Goal: Task Accomplishment & Management: Use online tool/utility

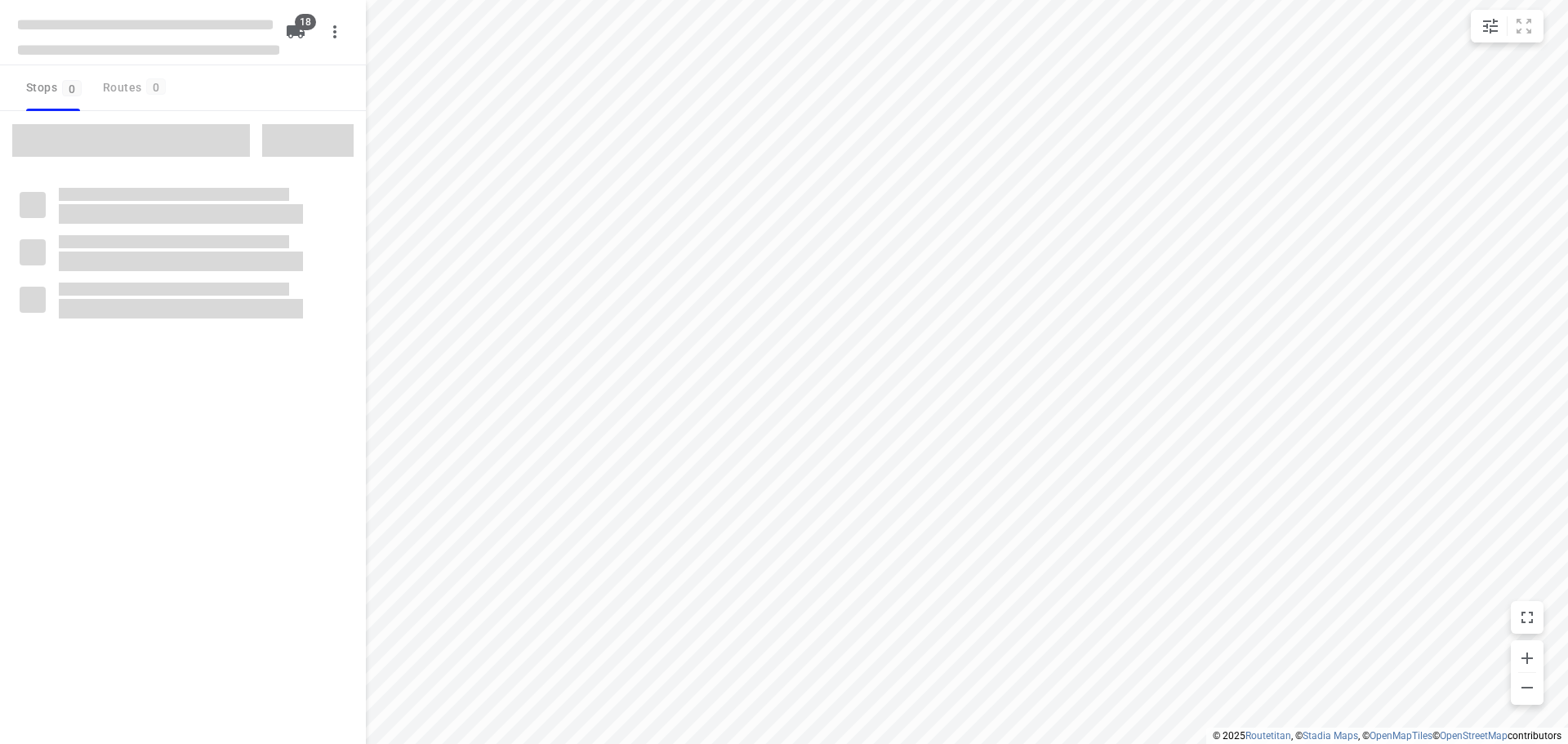
checkbox input "true"
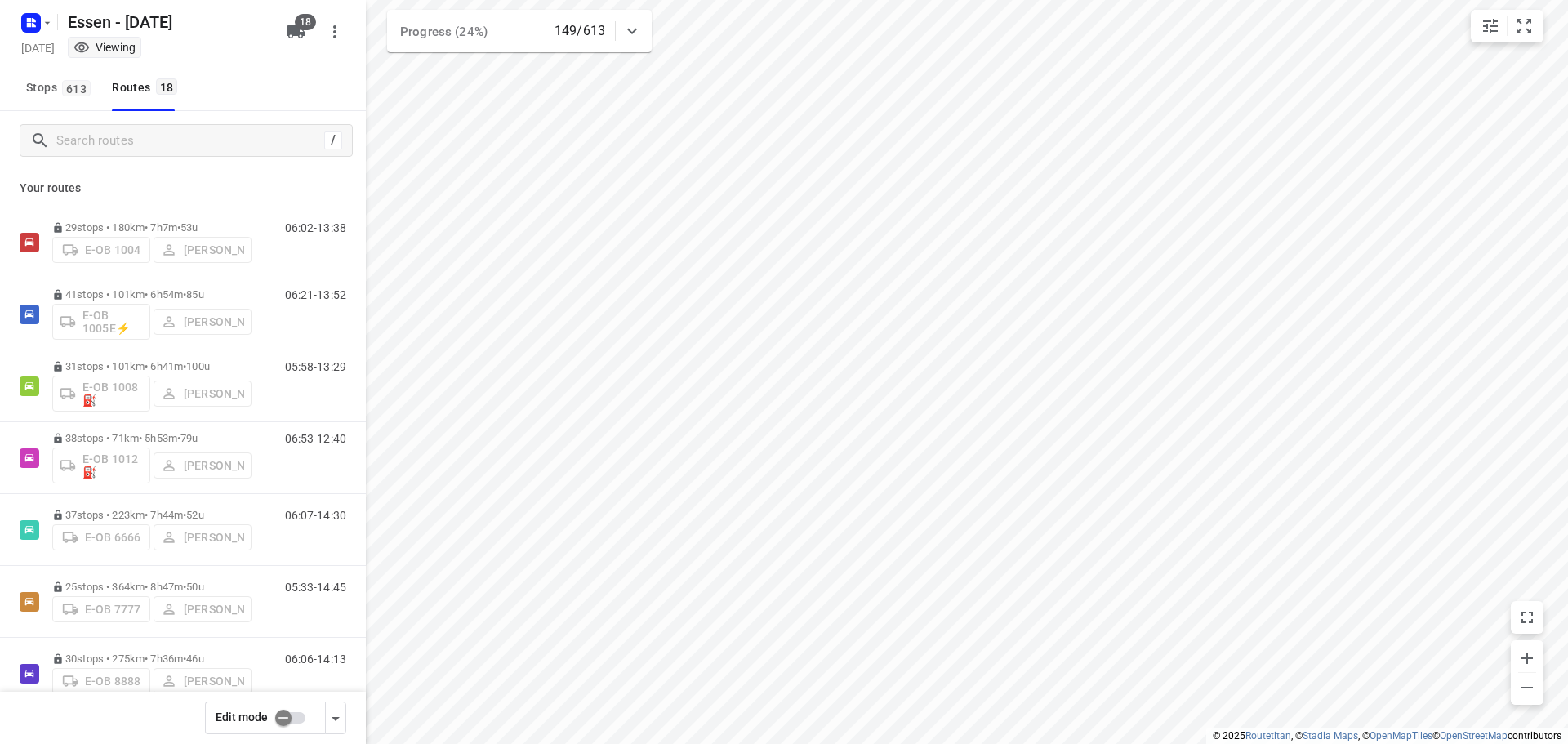
click at [285, 721] on input "checkbox" at bounding box center [283, 718] width 93 height 31
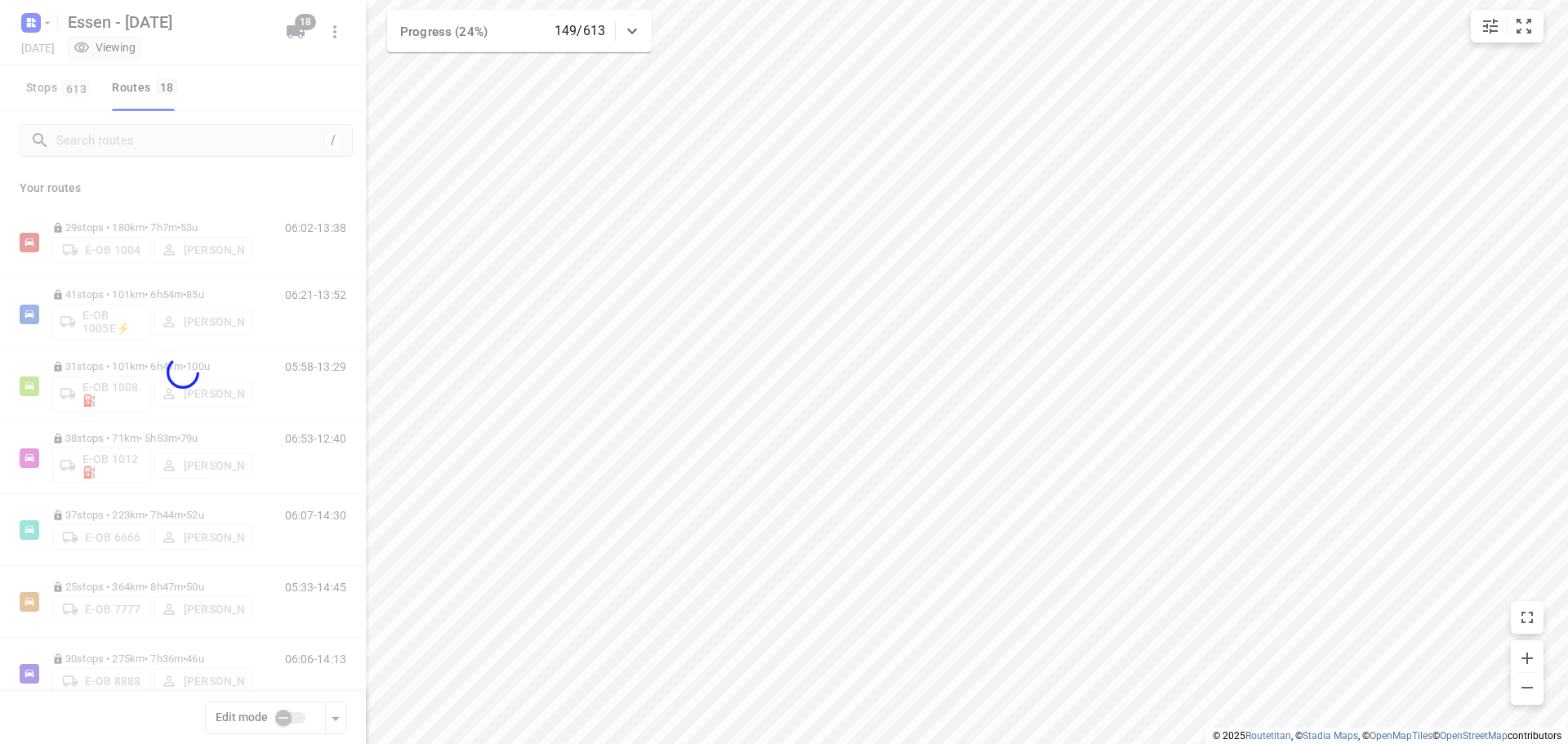
checkbox input "true"
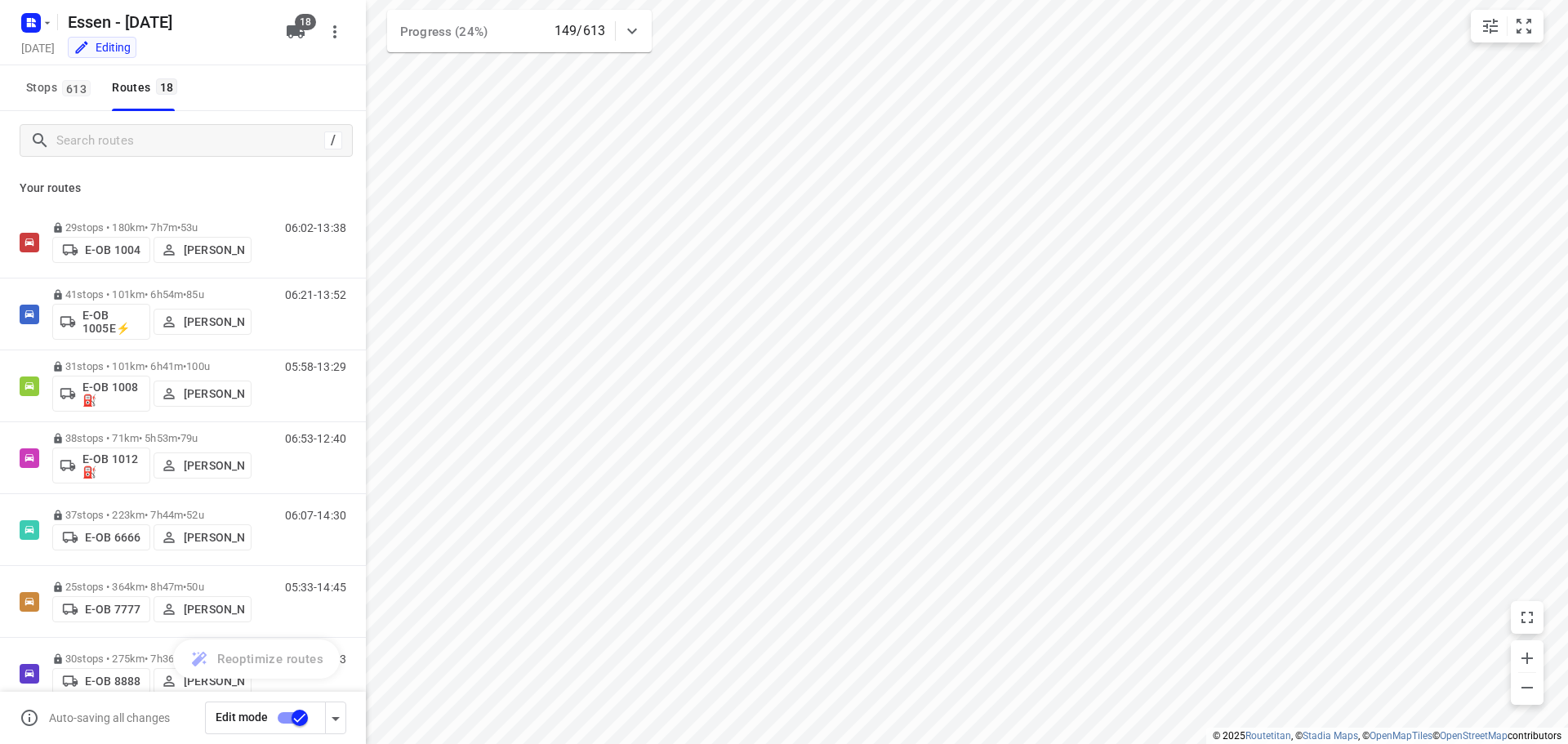
click at [156, 440] on p "38 stops • 71km • 5h53m • [DATE]" at bounding box center [151, 438] width 200 height 12
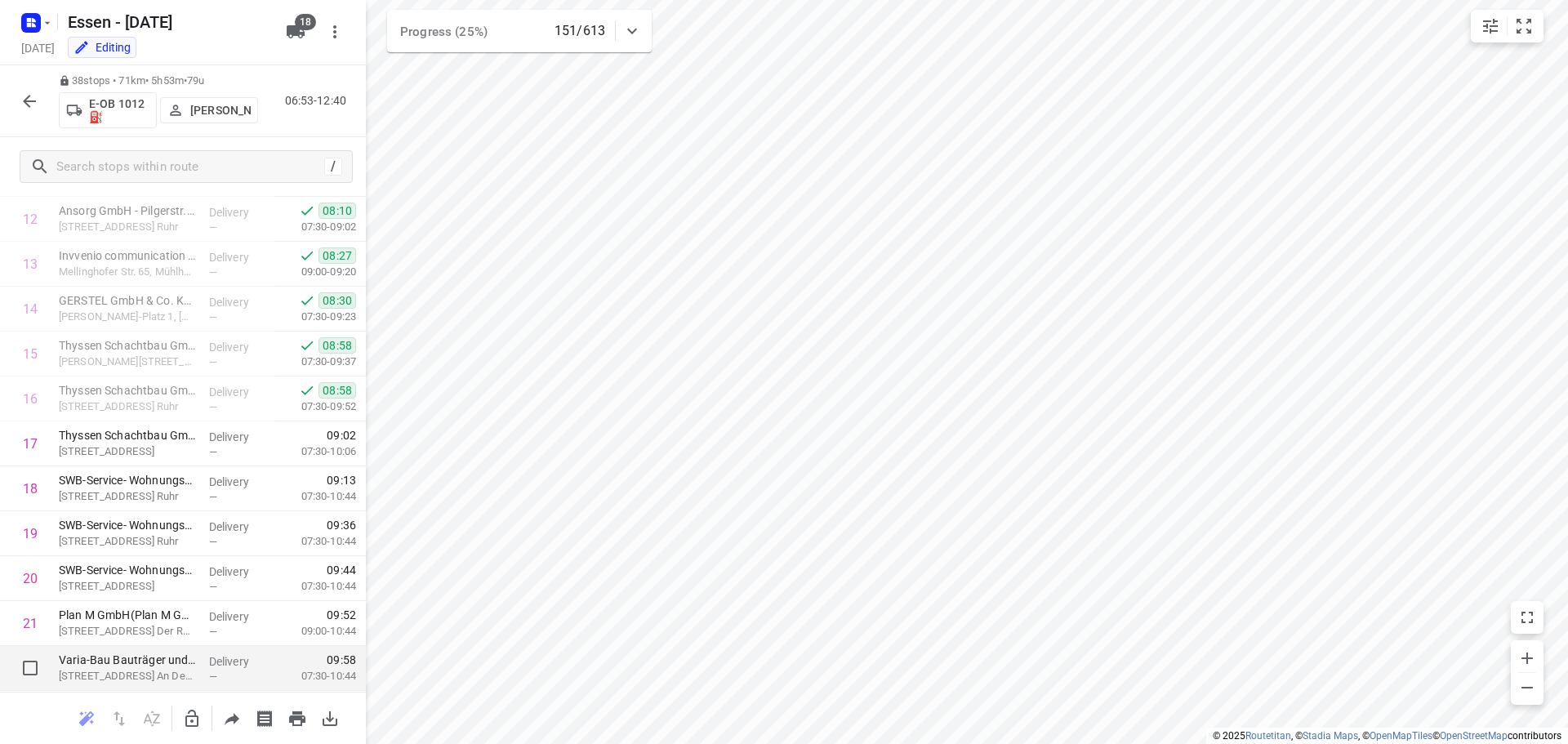
scroll to position [653, 0]
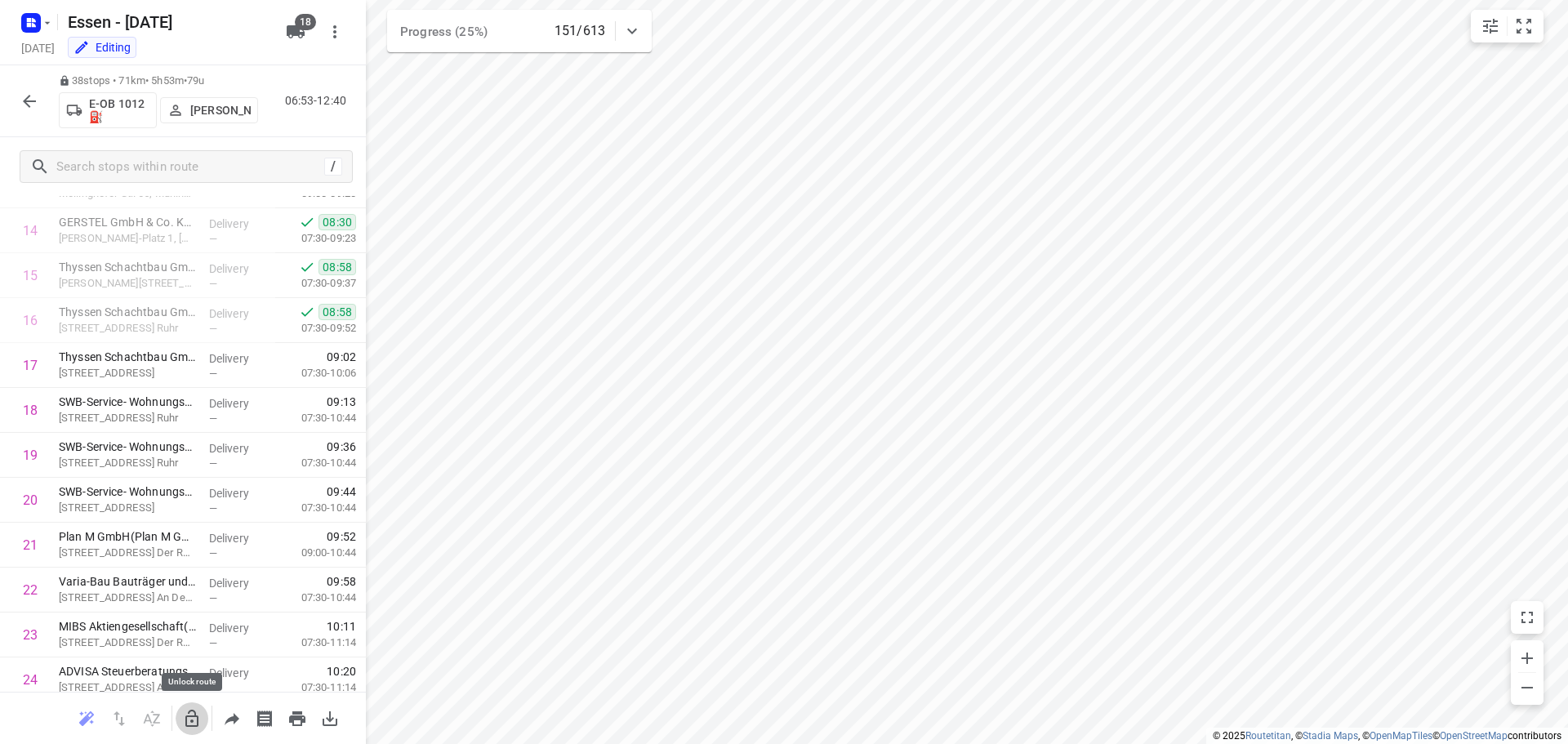
click at [190, 728] on button "button" at bounding box center [191, 718] width 32 height 32
drag, startPoint x: 117, startPoint y: 593, endPoint x: 122, endPoint y: 413, distance: 180.1
click at [122, 413] on div "1 mt.Mülheim Butscheck GmbH([PERSON_NAME]) [STREET_ADDRESS] An Der Ruhr Deliver…" at bounding box center [183, 475] width 366 height 1707
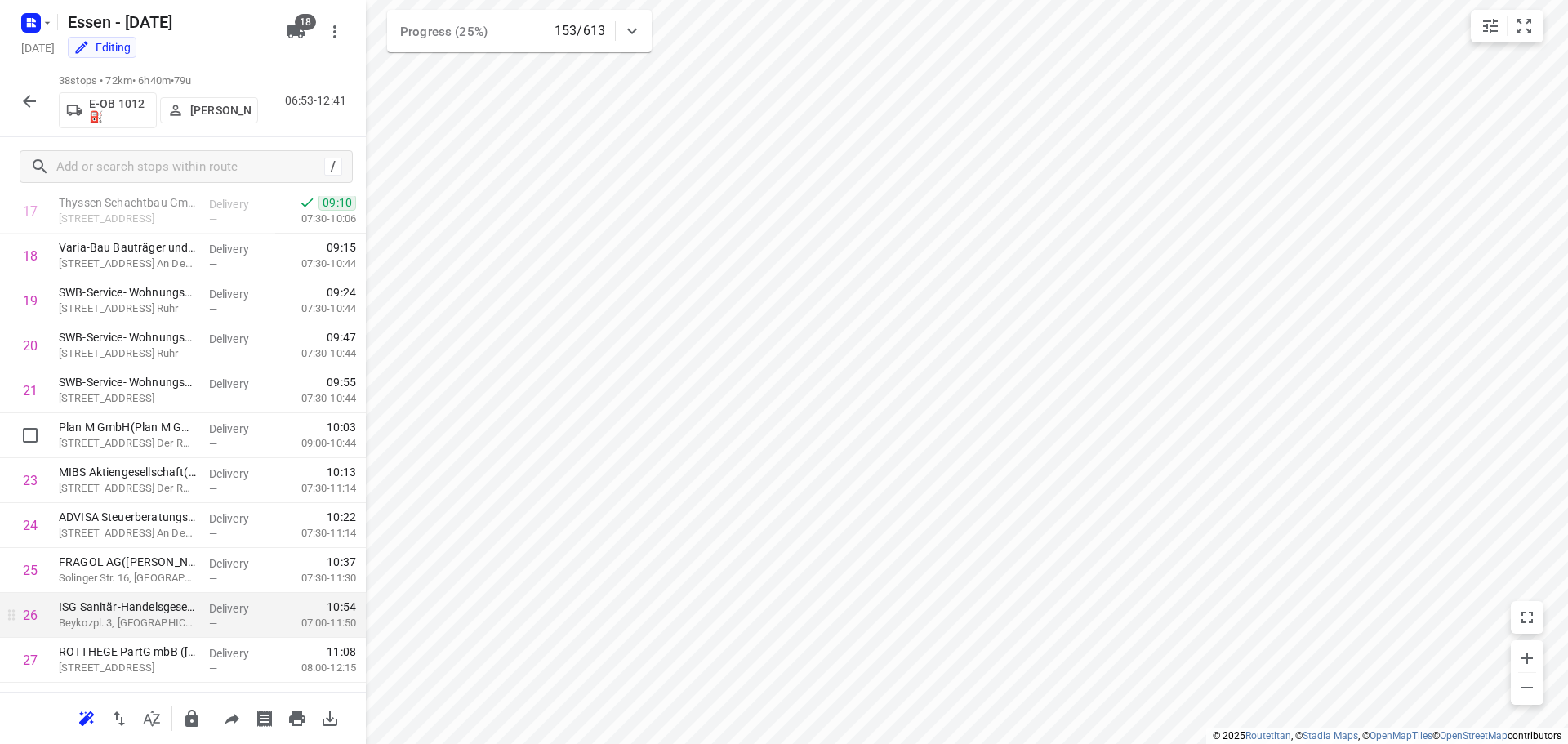
scroll to position [820, 0]
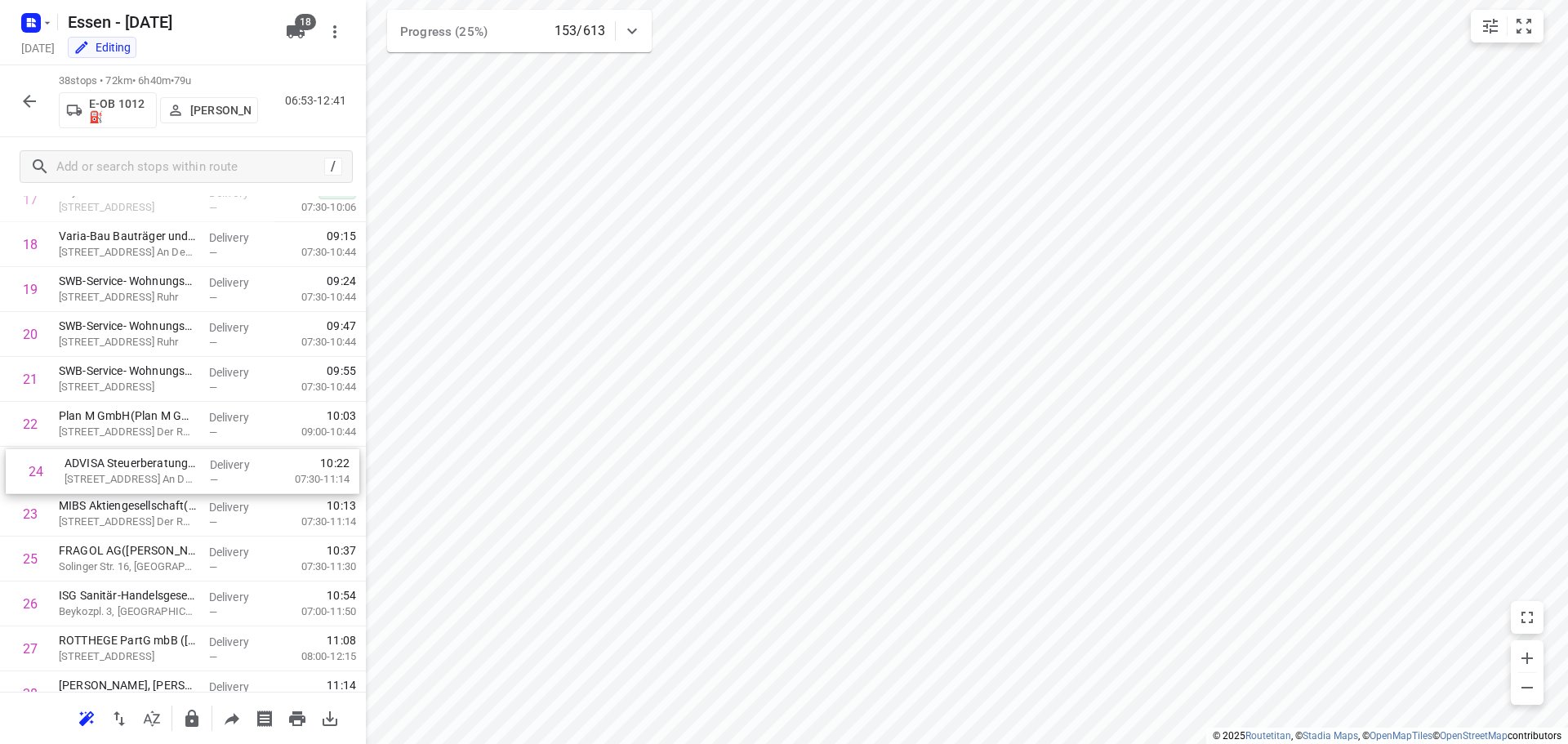
drag, startPoint x: 116, startPoint y: 514, endPoint x: 123, endPoint y: 466, distance: 48.5
click at [123, 466] on div "1 mt.Mülheim Butscheck GmbH([PERSON_NAME]) [STREET_ADDRESS] An Der Ruhr Deliver…" at bounding box center [183, 312] width 366 height 1707
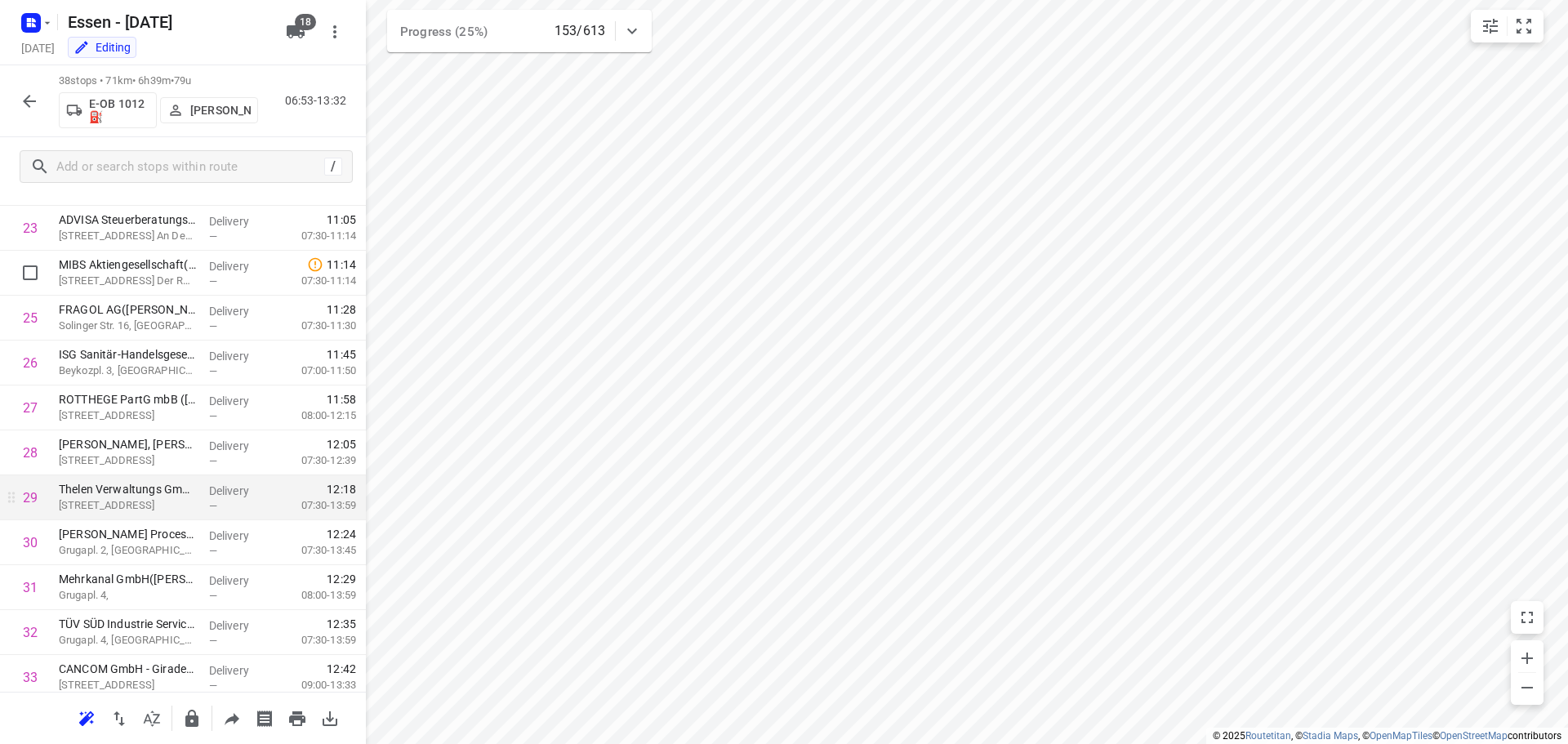
scroll to position [1065, 0]
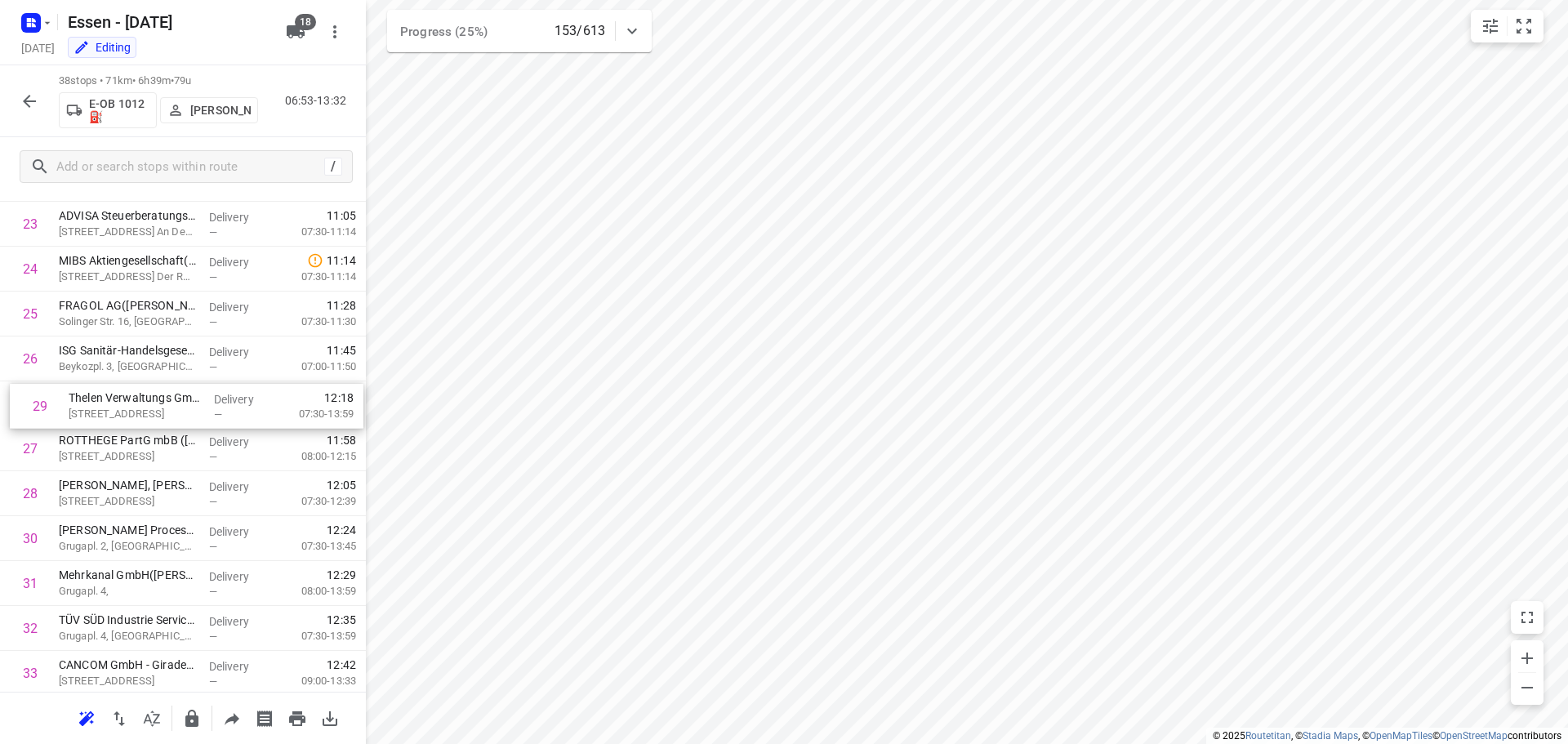
drag, startPoint x: 131, startPoint y: 501, endPoint x: 141, endPoint y: 407, distance: 94.5
click at [141, 407] on div "1 mt.Mülheim Butscheck GmbH([PERSON_NAME]) [STREET_ADDRESS] An Der Ruhr Deliver…" at bounding box center [183, 67] width 366 height 1707
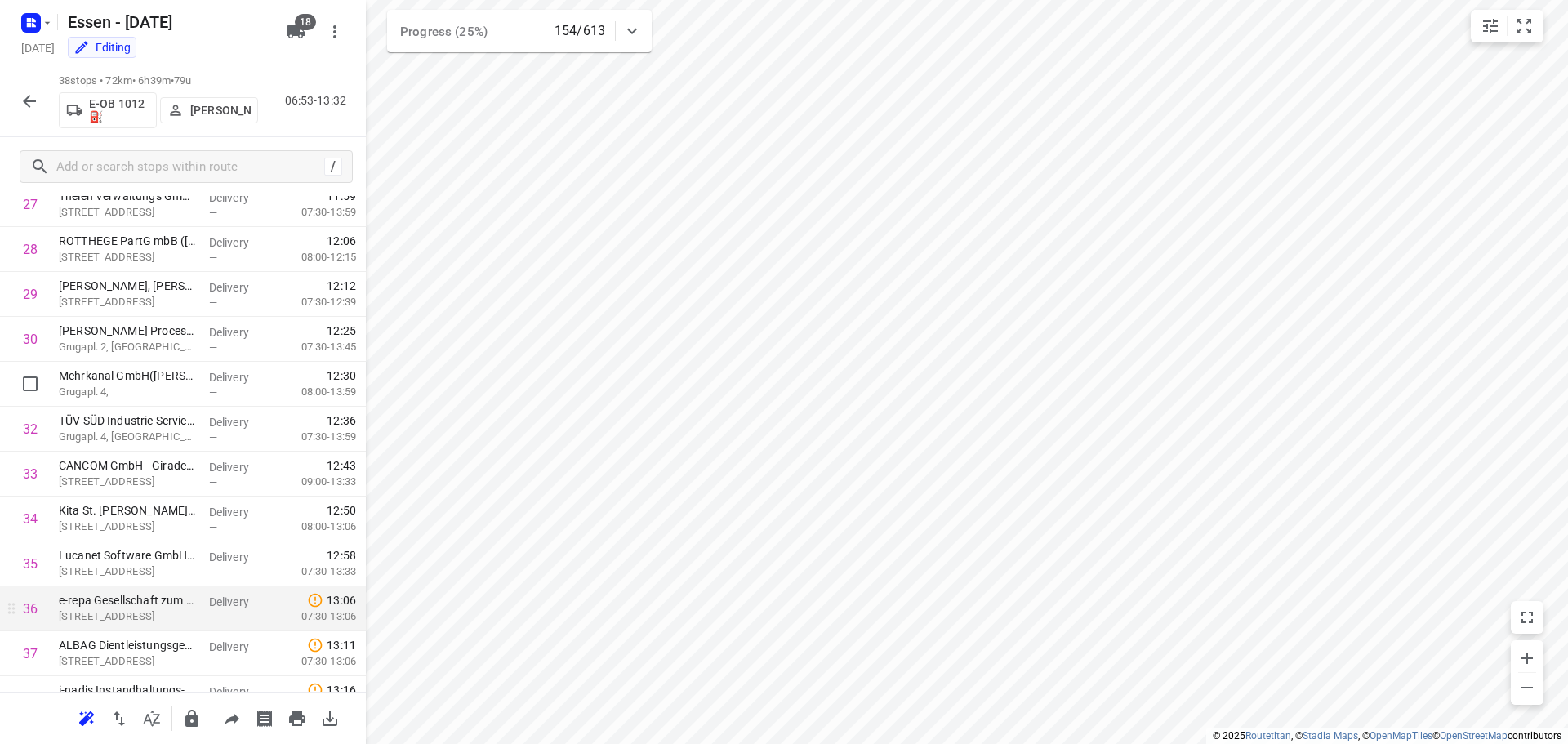
scroll to position [1310, 0]
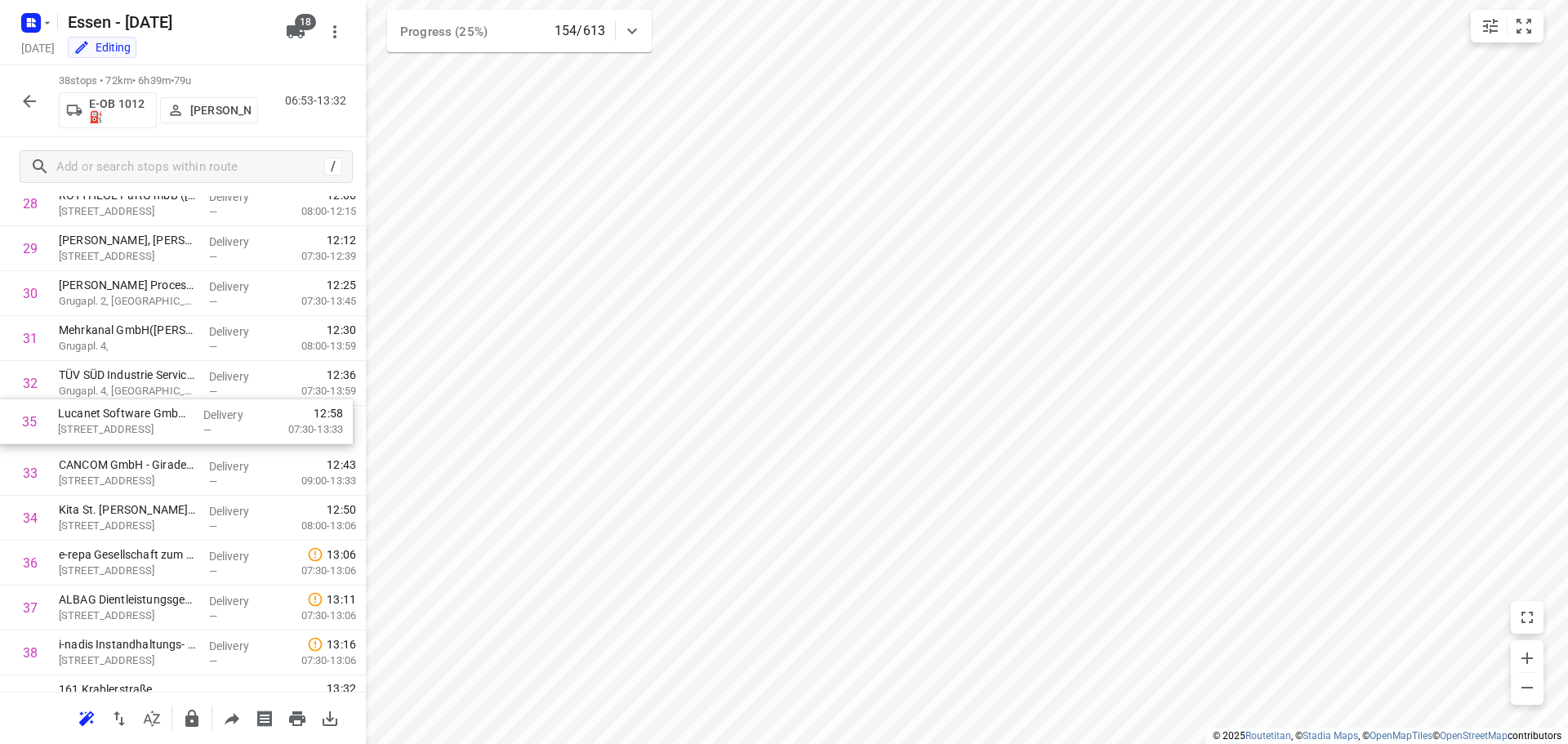
drag, startPoint x: 149, startPoint y: 527, endPoint x: 151, endPoint y: 425, distance: 102.0
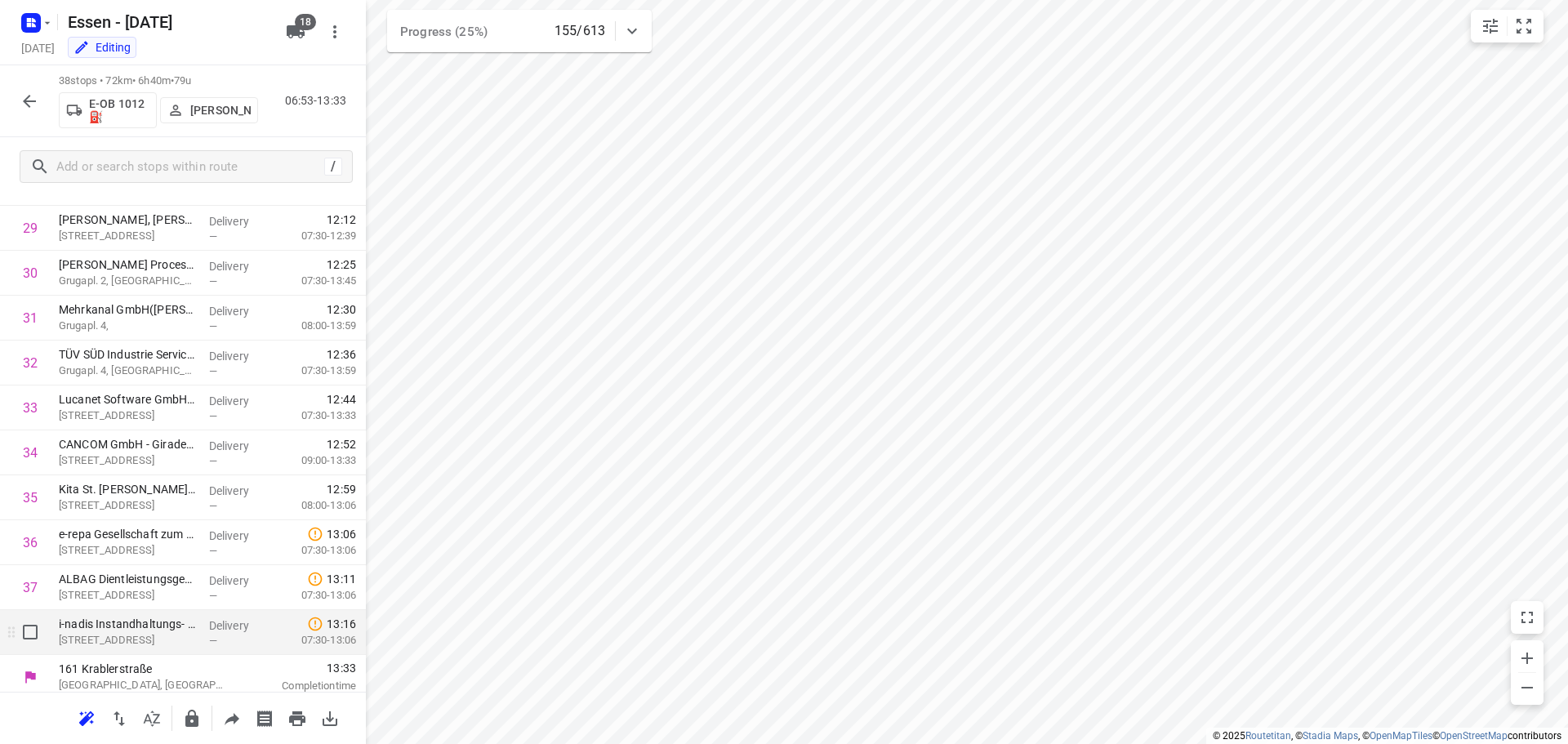
scroll to position [1338, 0]
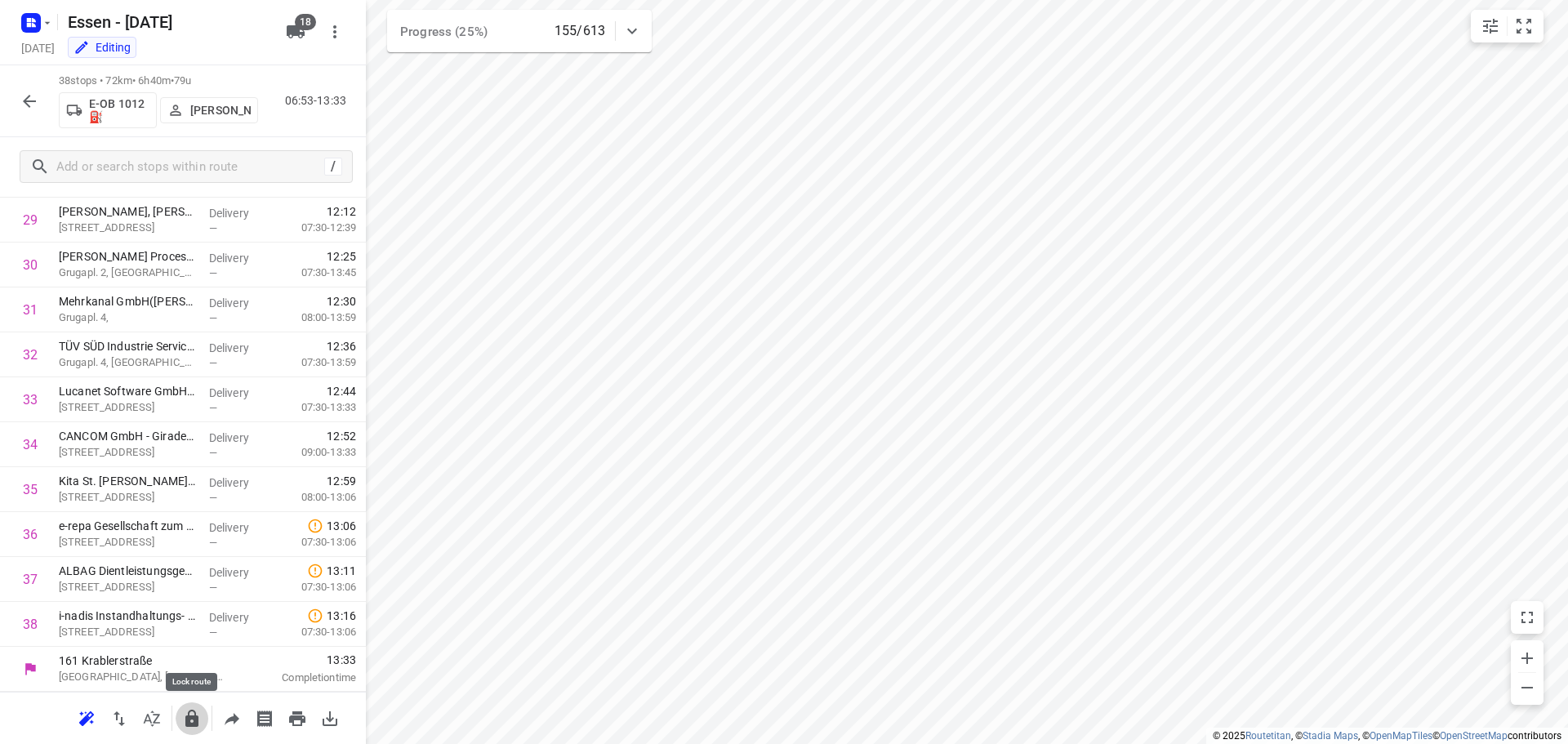
click at [194, 727] on icon "button" at bounding box center [192, 719] width 20 height 20
click at [28, 105] on icon "button" at bounding box center [29, 100] width 13 height 13
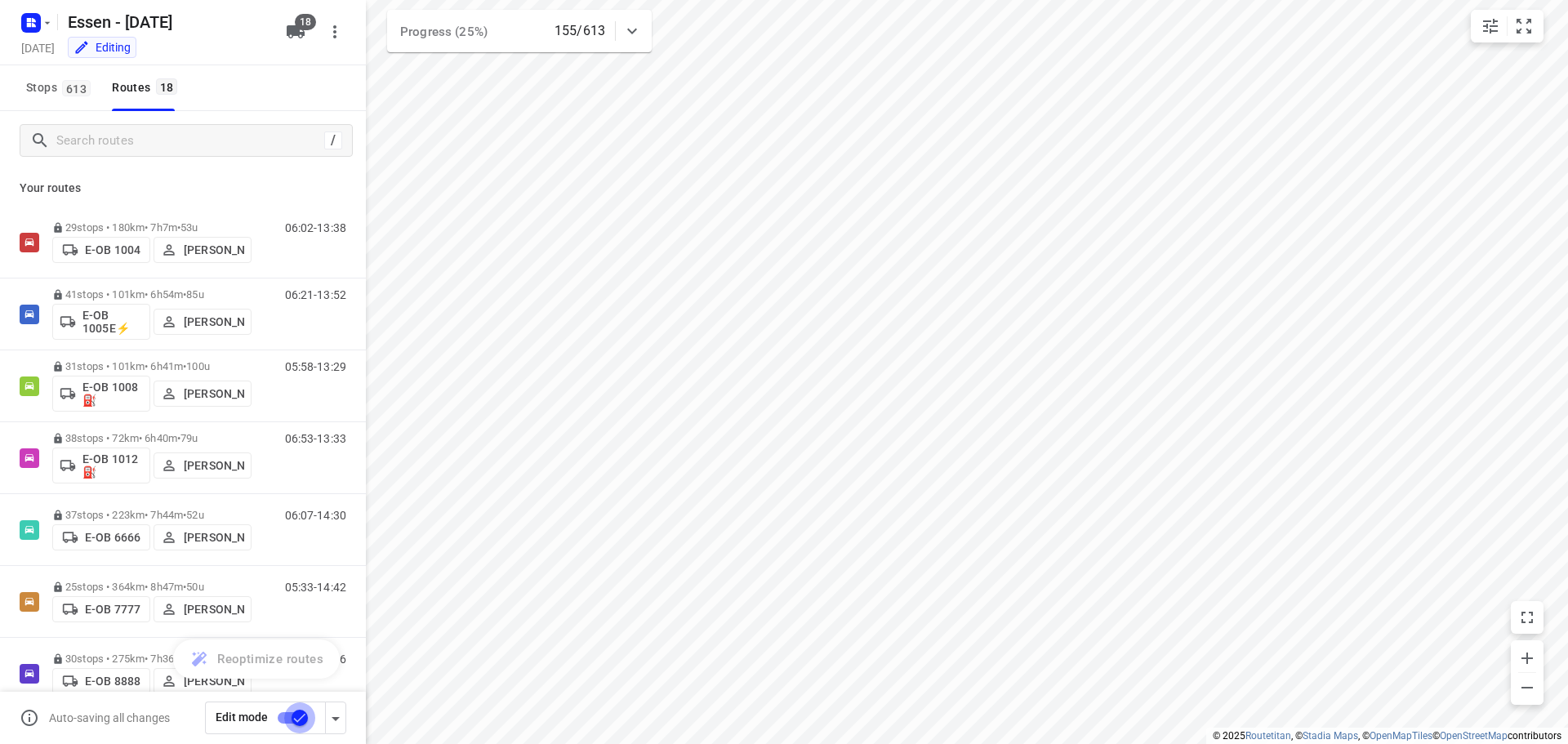
click at [300, 715] on input "checkbox" at bounding box center [299, 718] width 93 height 31
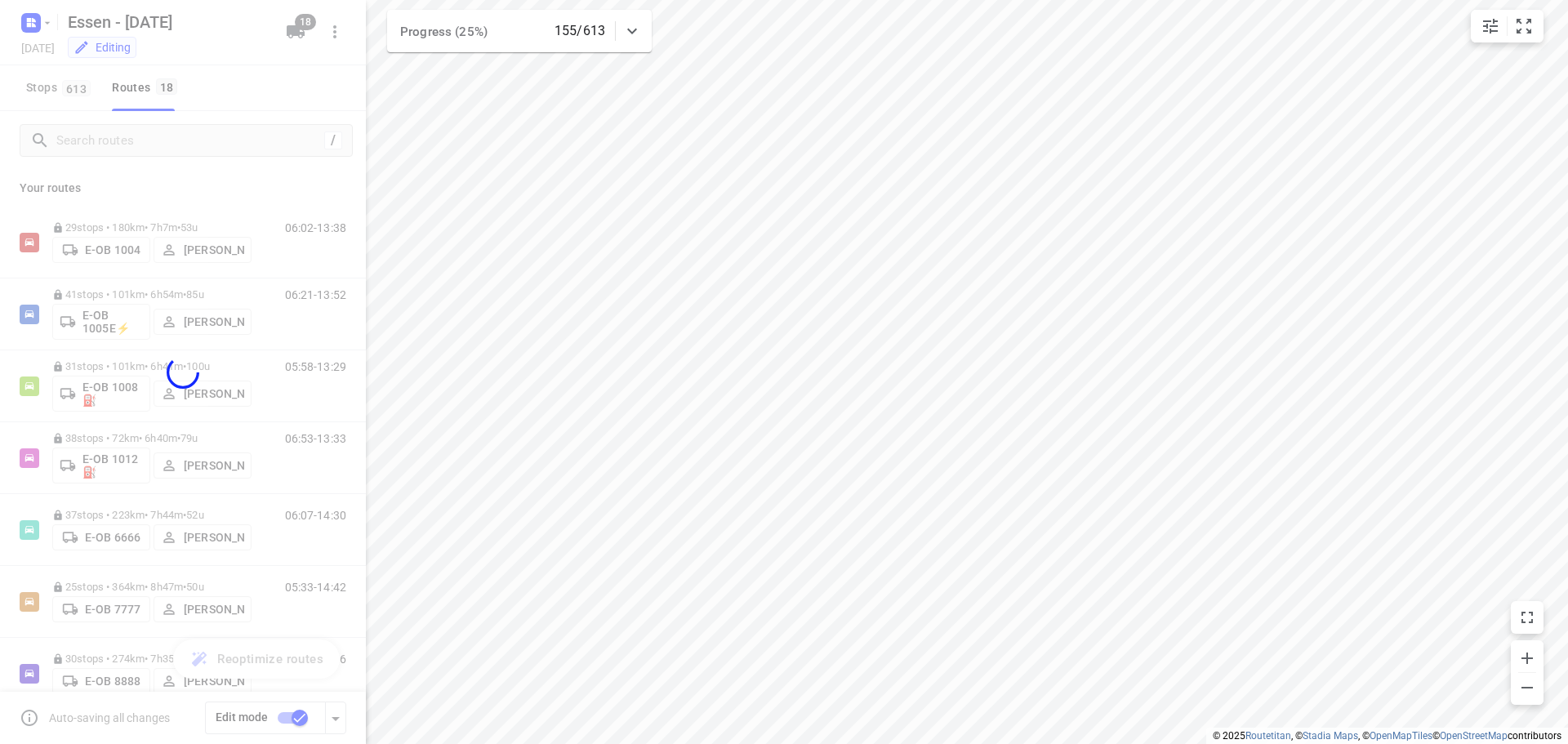
checkbox input "false"
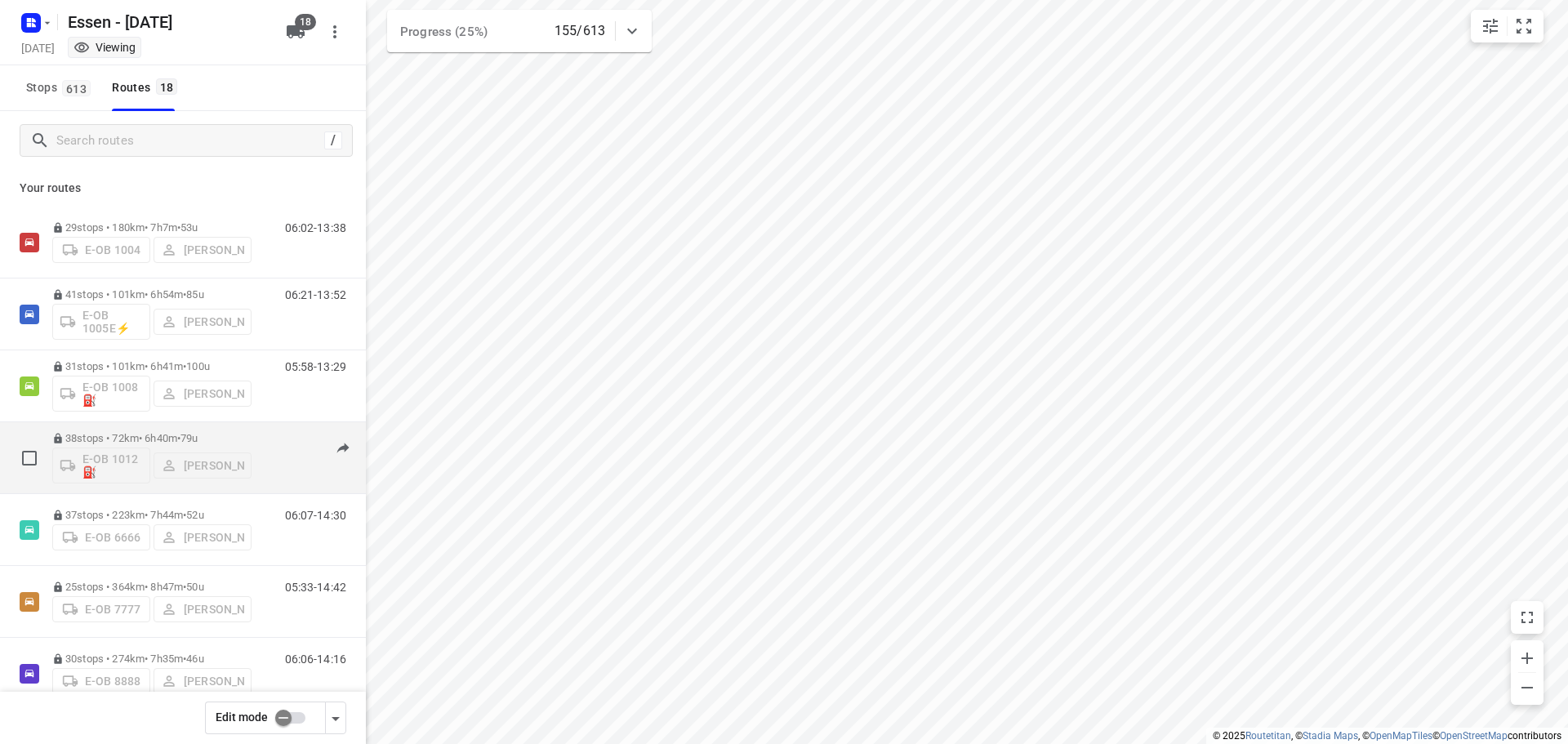
click at [132, 440] on p "38 stops • 72km • 6h40m • [DATE]" at bounding box center [151, 438] width 200 height 12
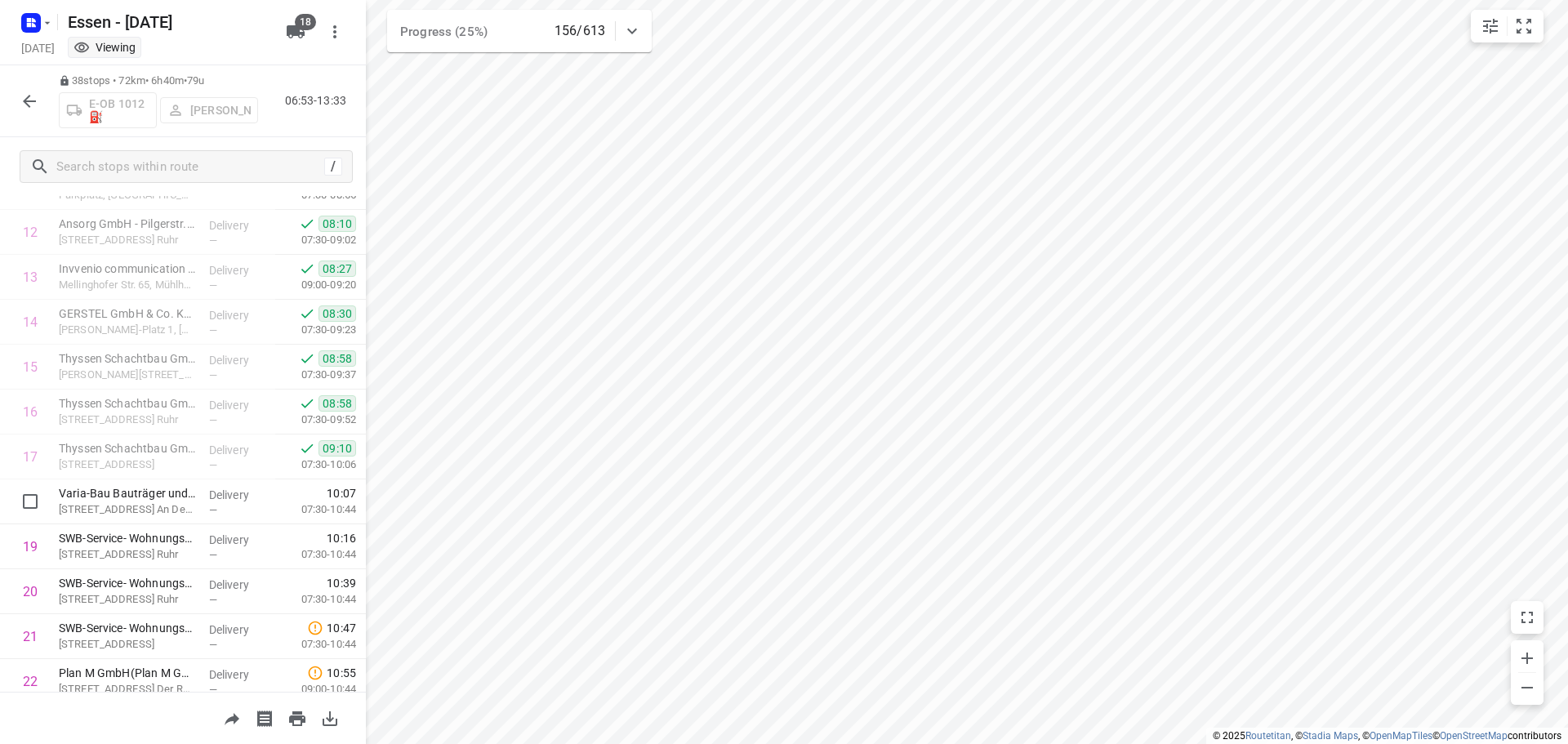
scroll to position [653, 0]
click at [27, 96] on icon "button" at bounding box center [30, 101] width 20 height 20
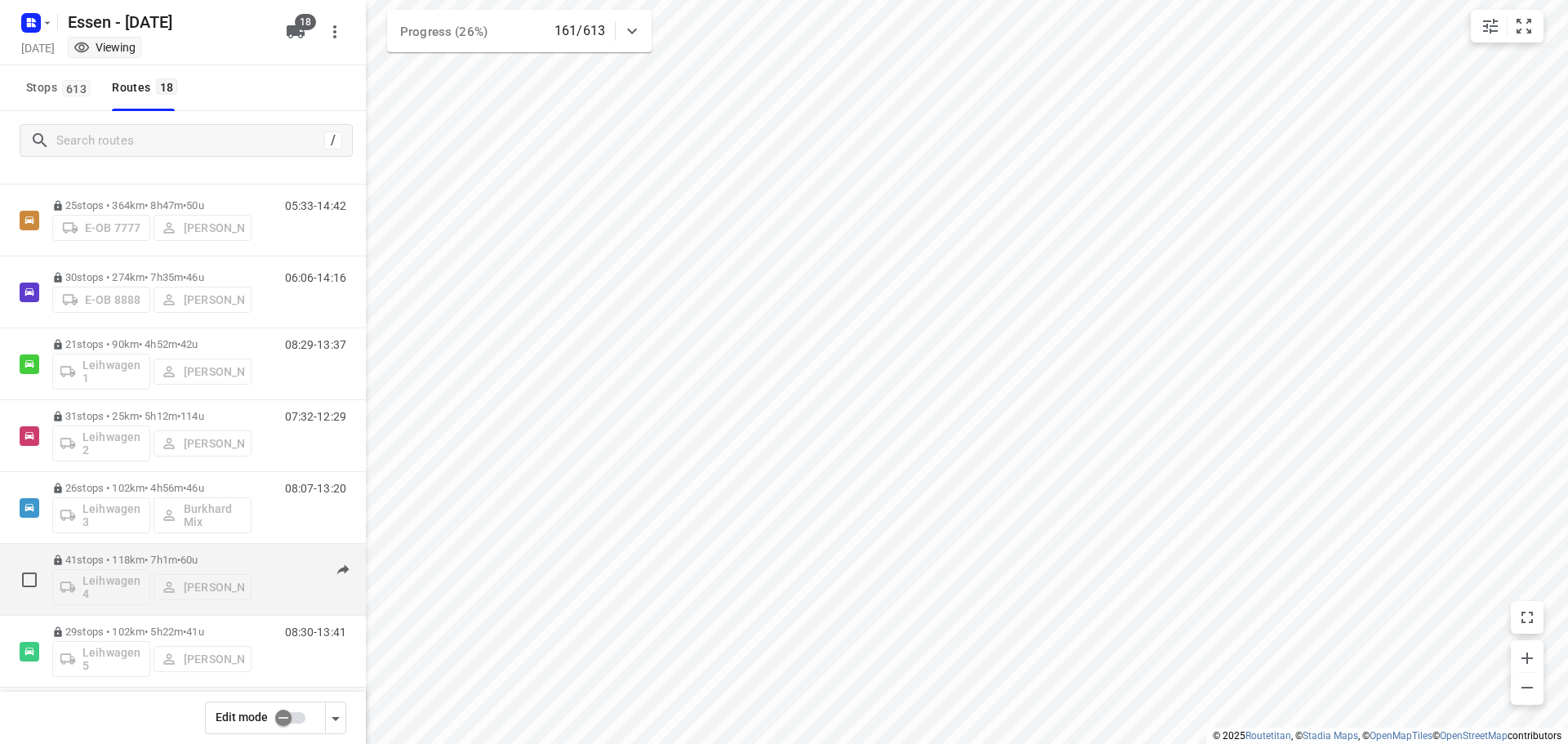
scroll to position [408, 0]
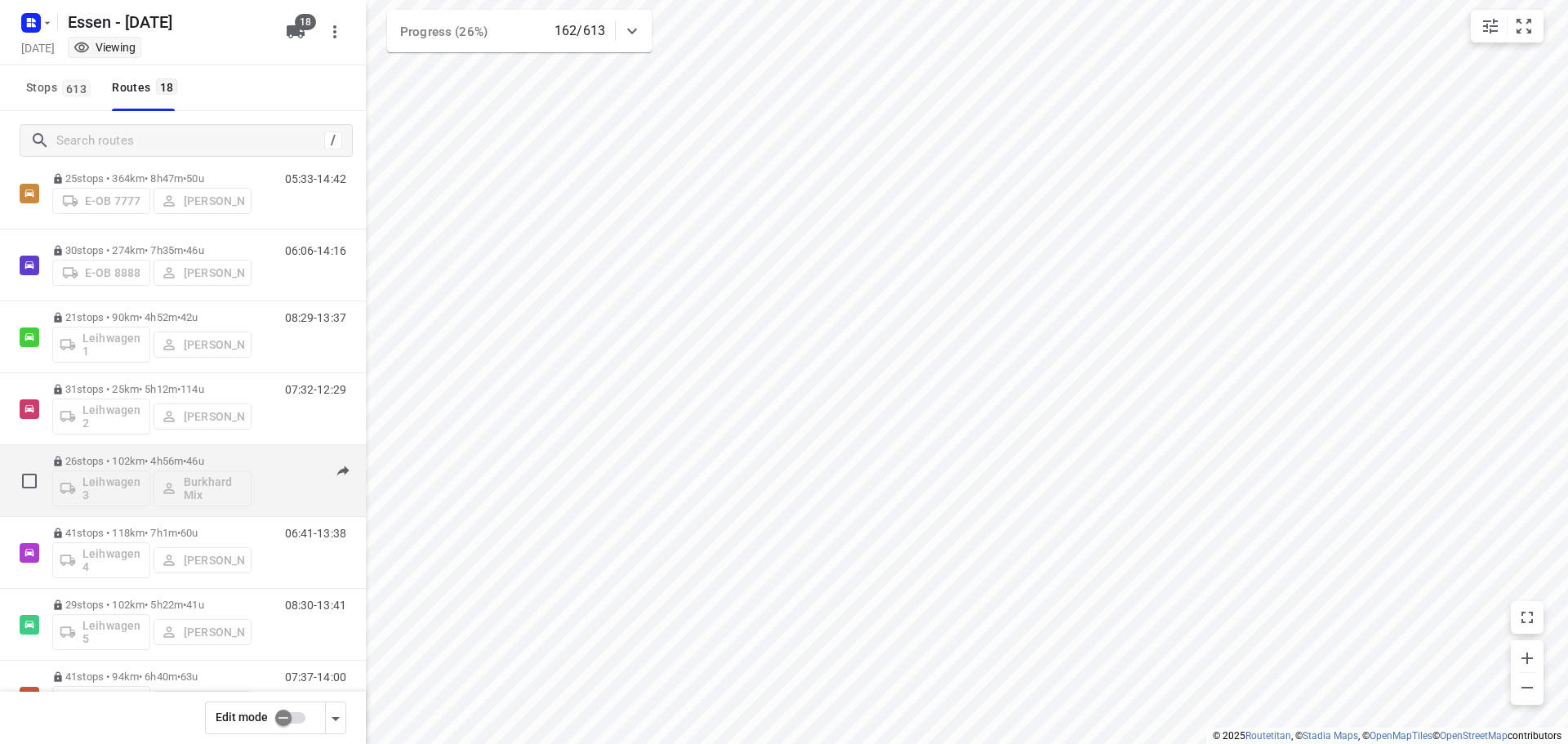
click at [155, 460] on p "26 stops • 102km • 4h56m • [DATE]" at bounding box center [151, 461] width 200 height 12
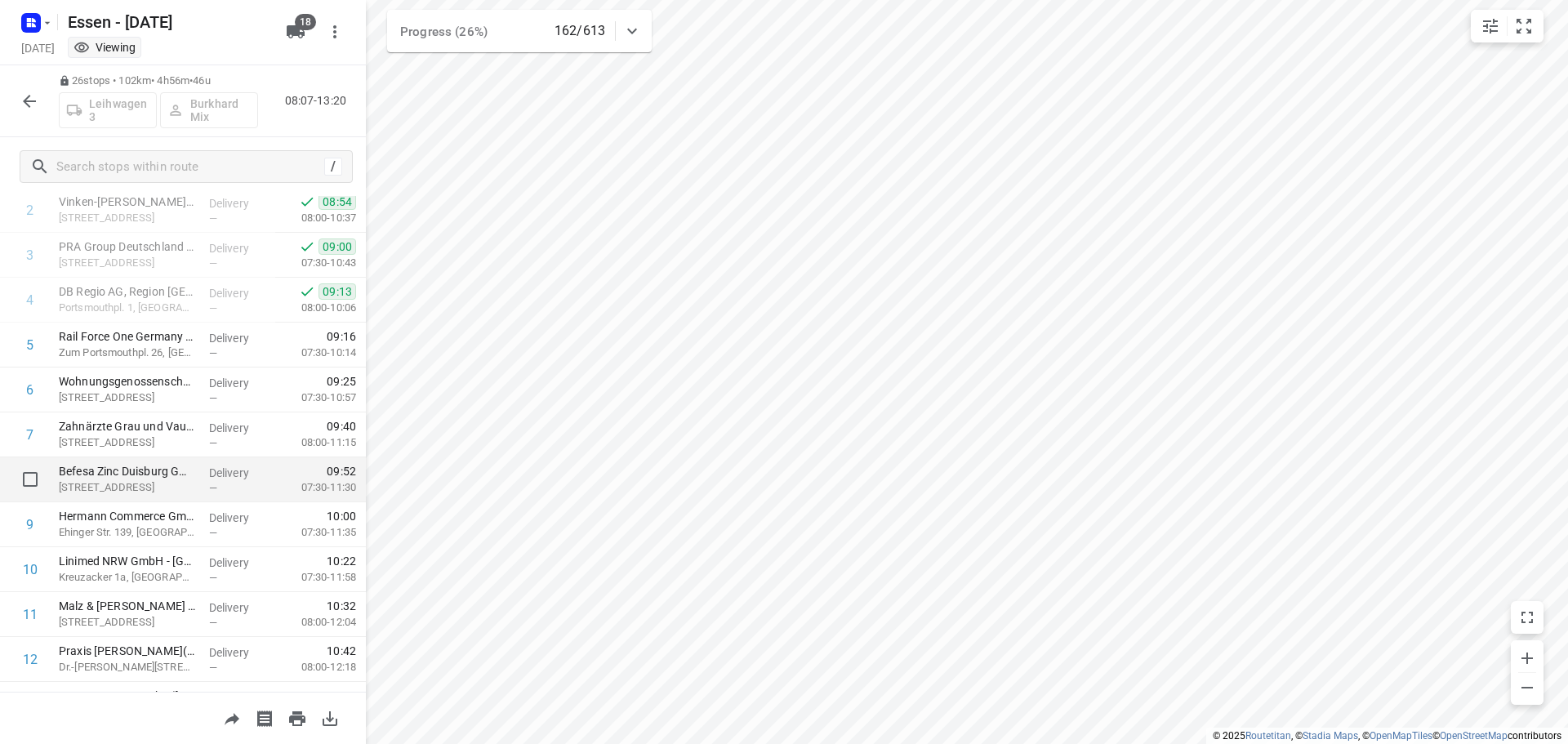
scroll to position [0, 0]
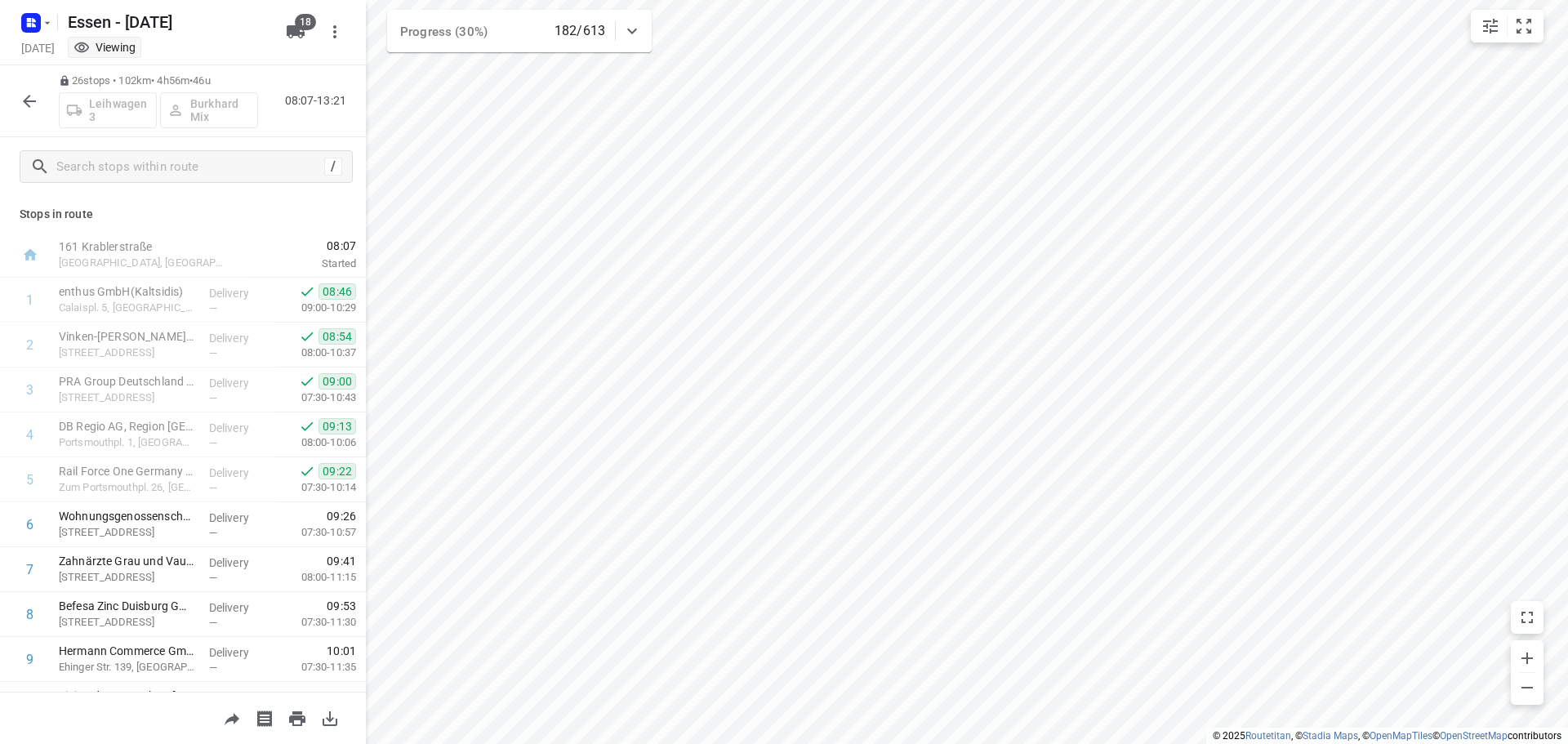
click at [28, 99] on icon "button" at bounding box center [30, 101] width 20 height 20
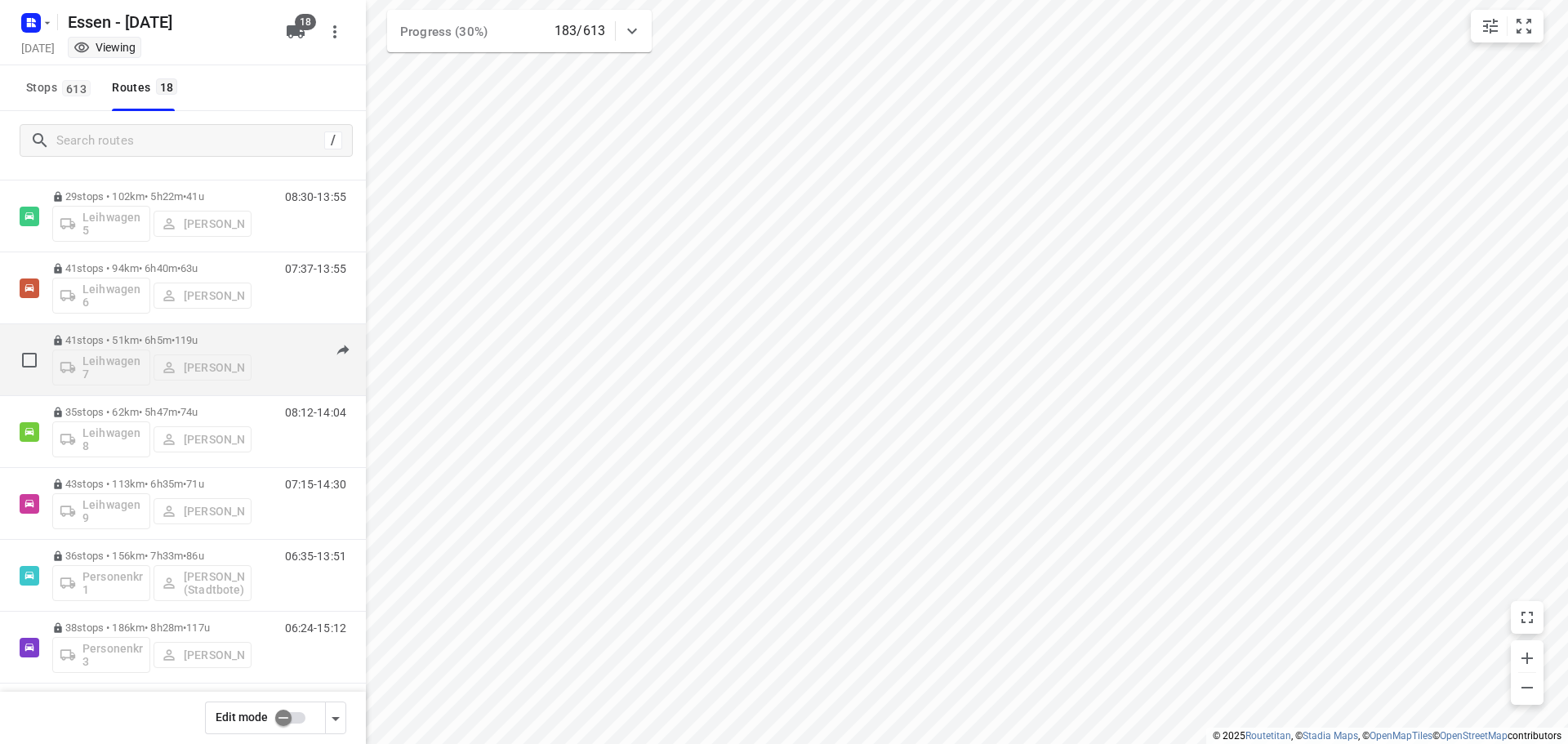
scroll to position [825, 0]
click at [118, 329] on p "41 stops • 51km • 6h5m • [DATE]" at bounding box center [151, 332] width 200 height 12
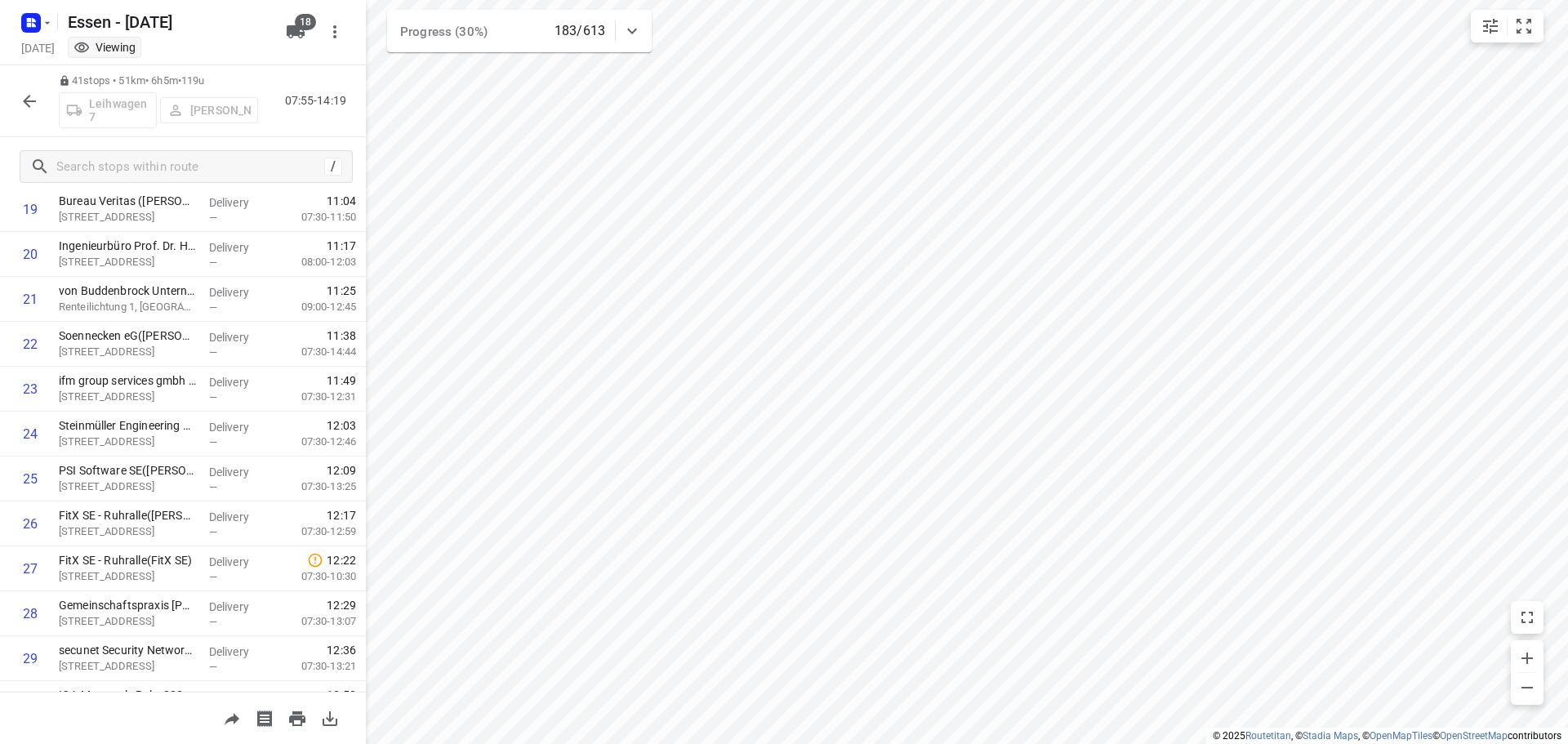
scroll to position [980, 0]
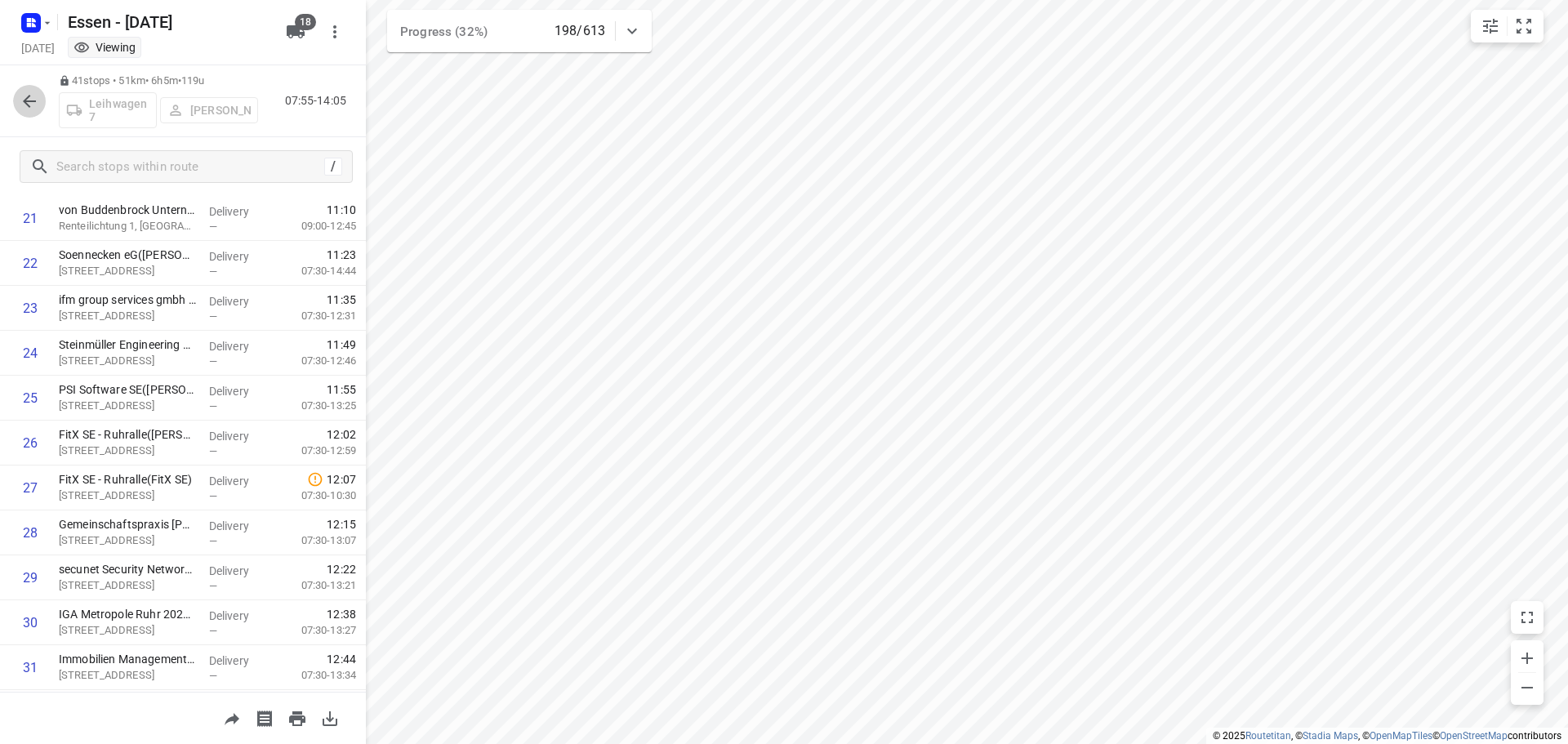
click at [33, 103] on icon "button" at bounding box center [30, 101] width 20 height 20
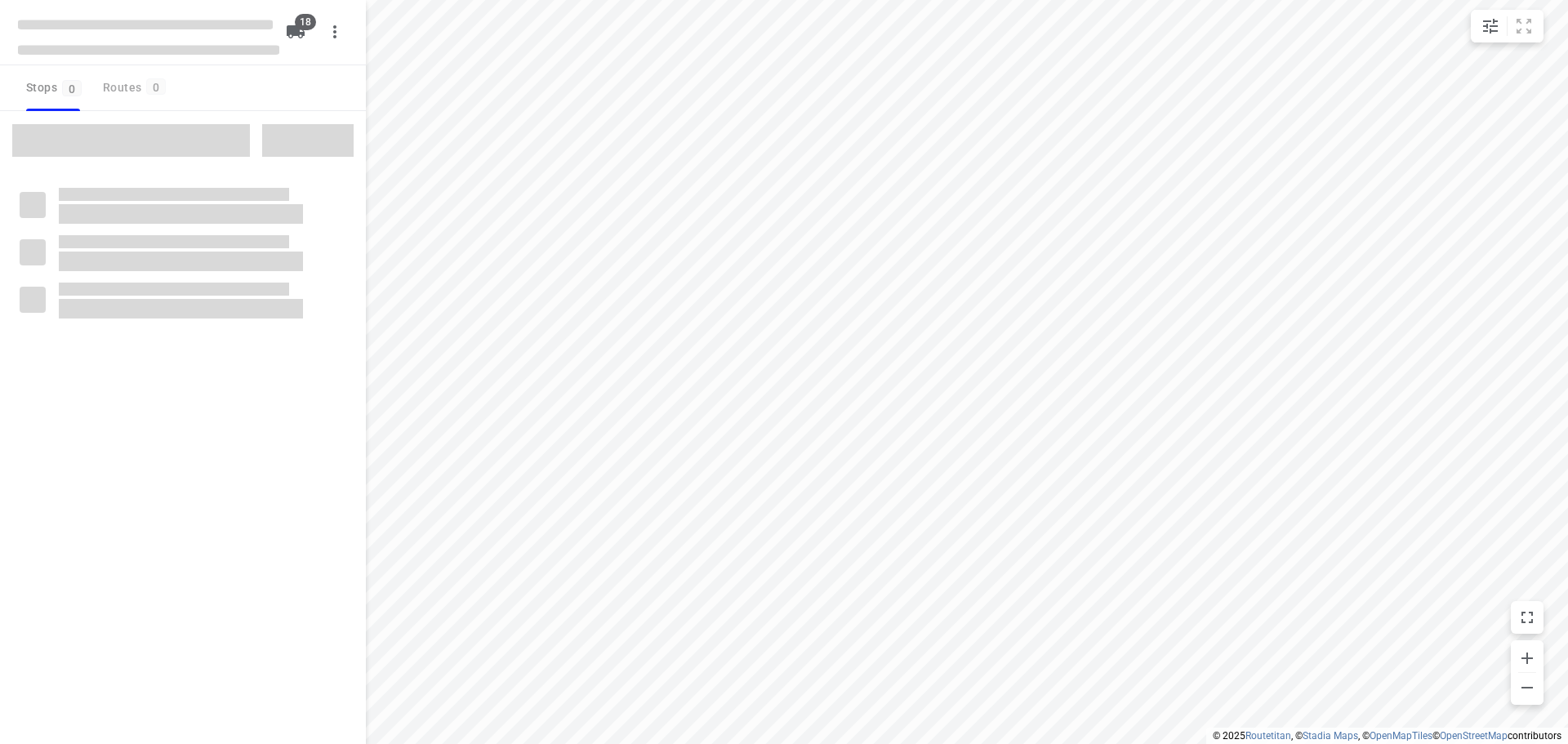
checkbox input "true"
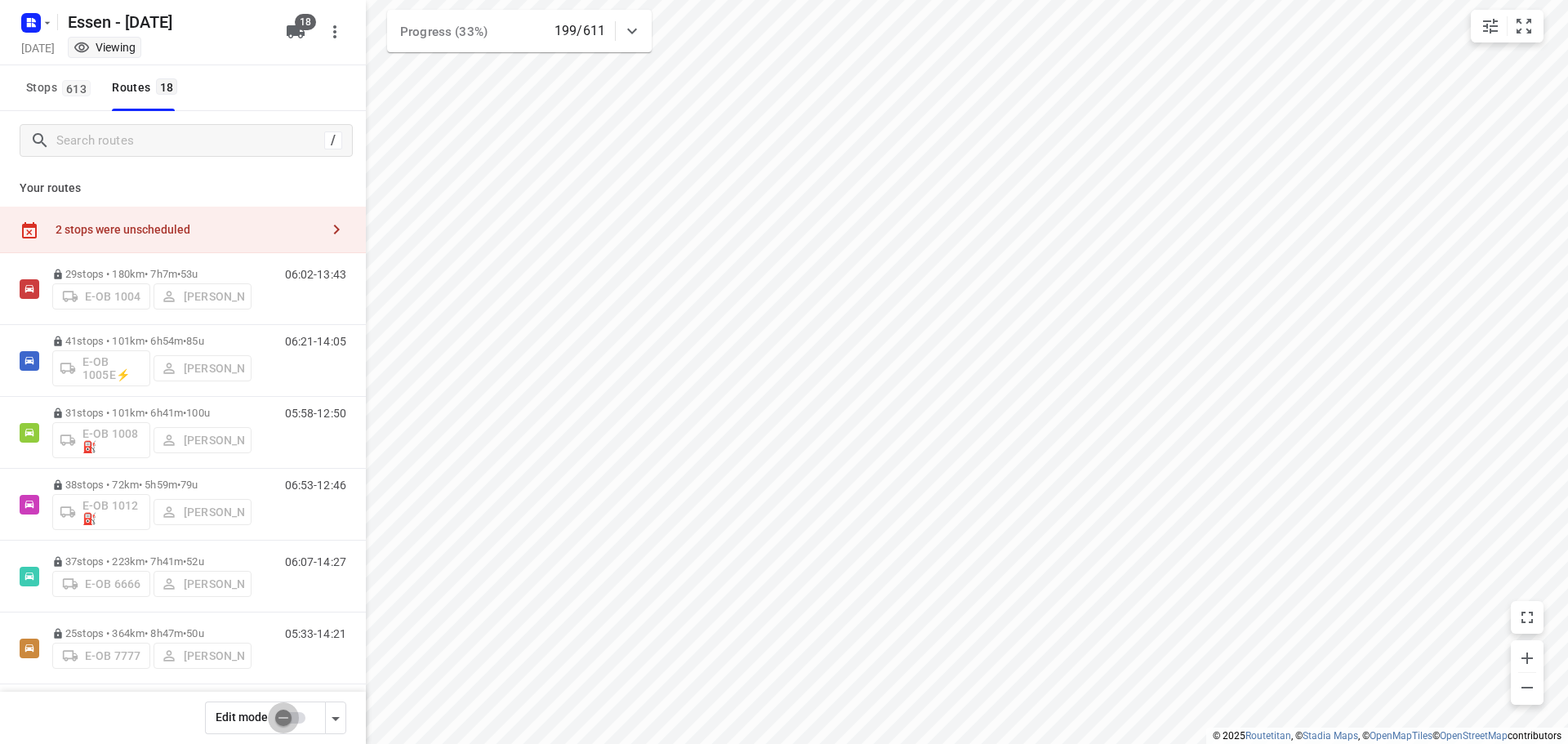
click at [285, 720] on input "checkbox" at bounding box center [283, 718] width 93 height 31
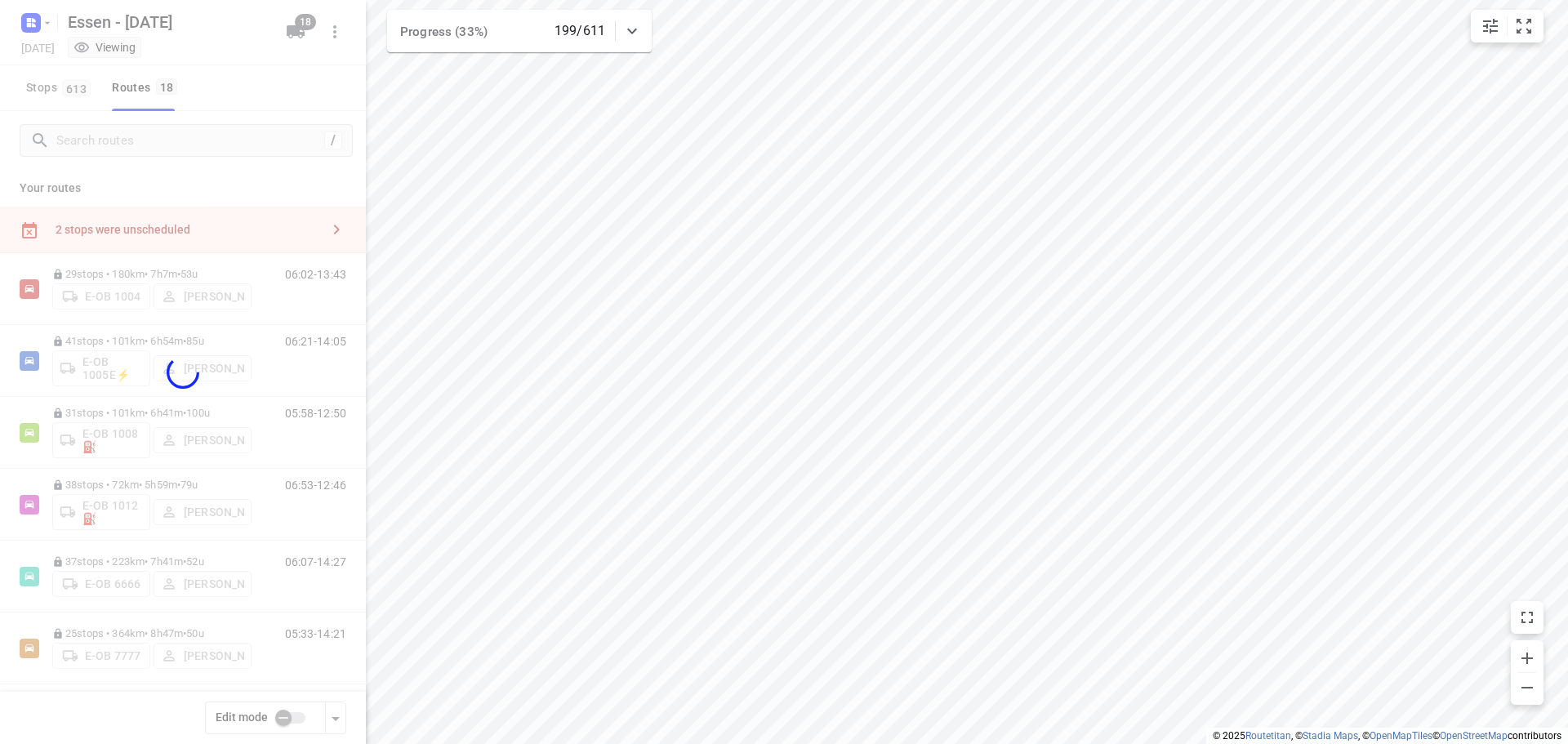
checkbox input "true"
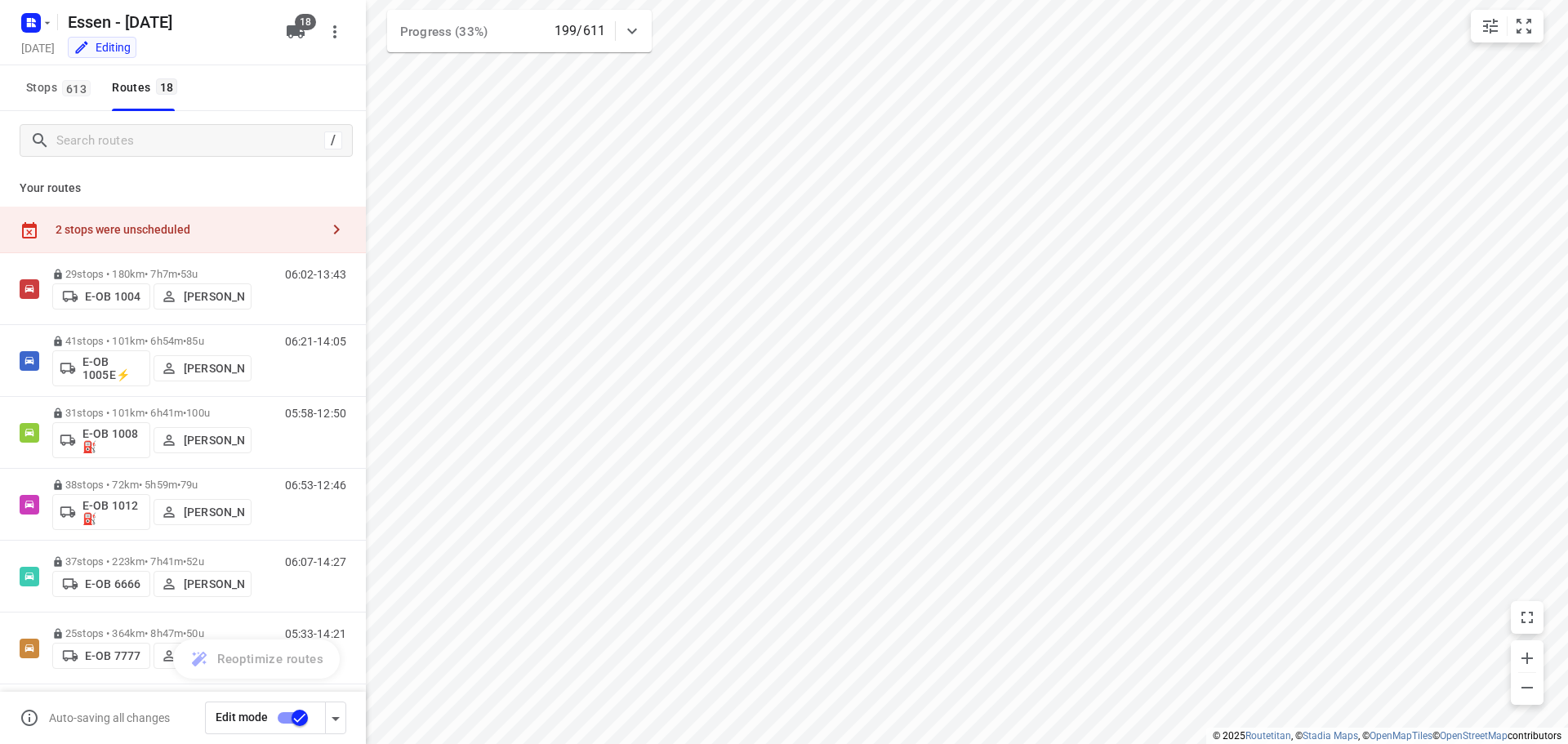
click at [142, 228] on div "2 stops were unscheduled" at bounding box center [187, 229] width 265 height 13
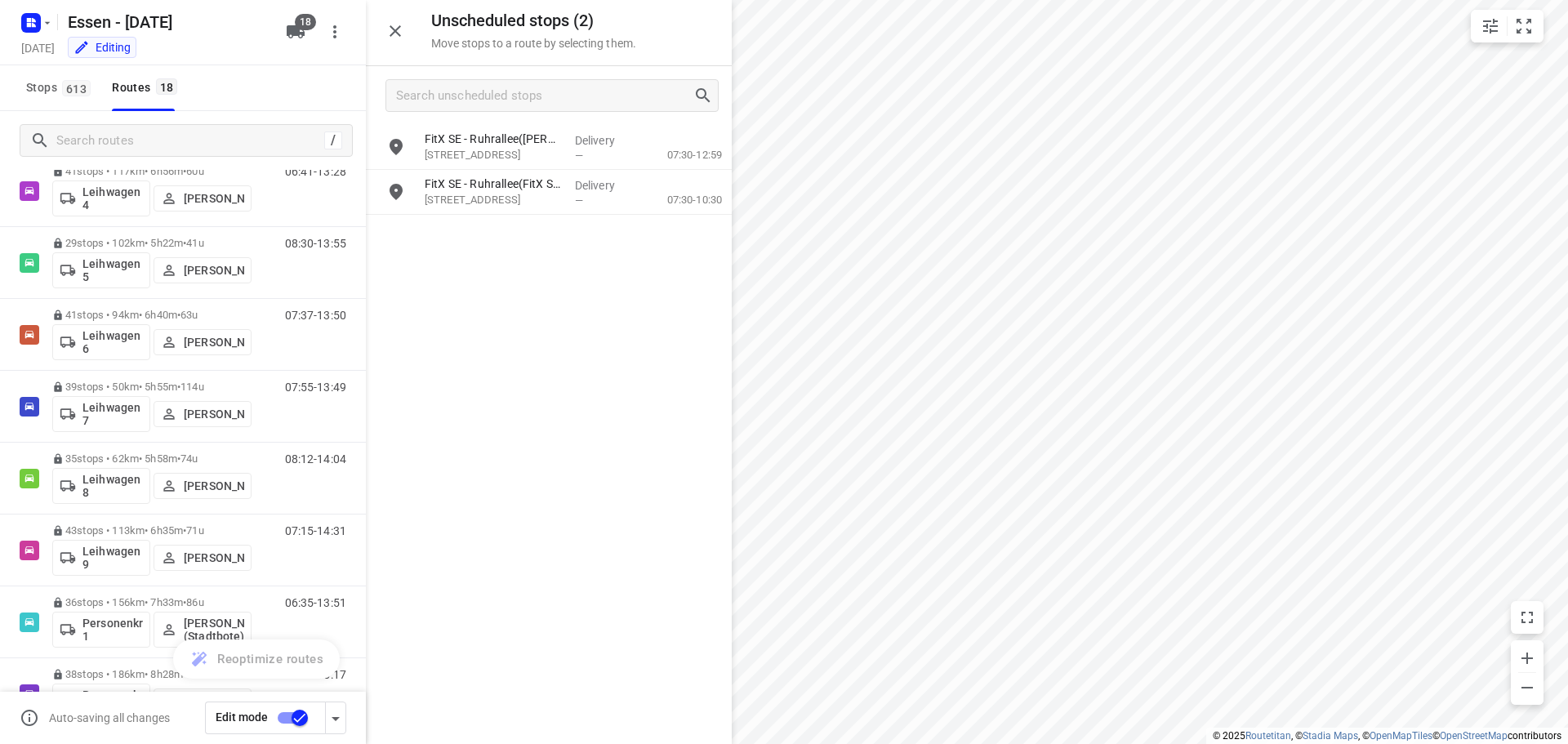
scroll to position [872, 0]
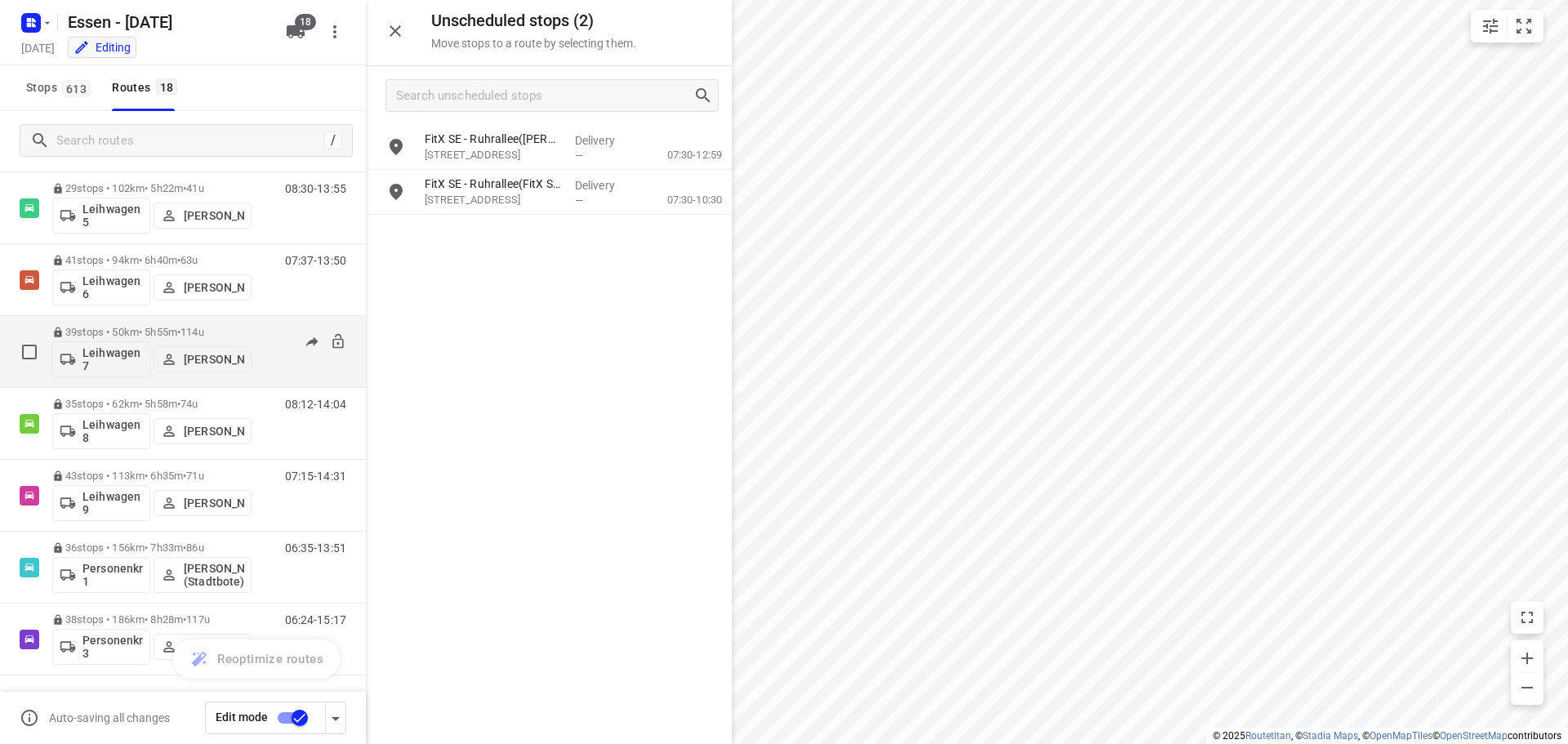
click at [164, 332] on p "39 stops • 50km • 5h55m • 114u" at bounding box center [151, 332] width 200 height 12
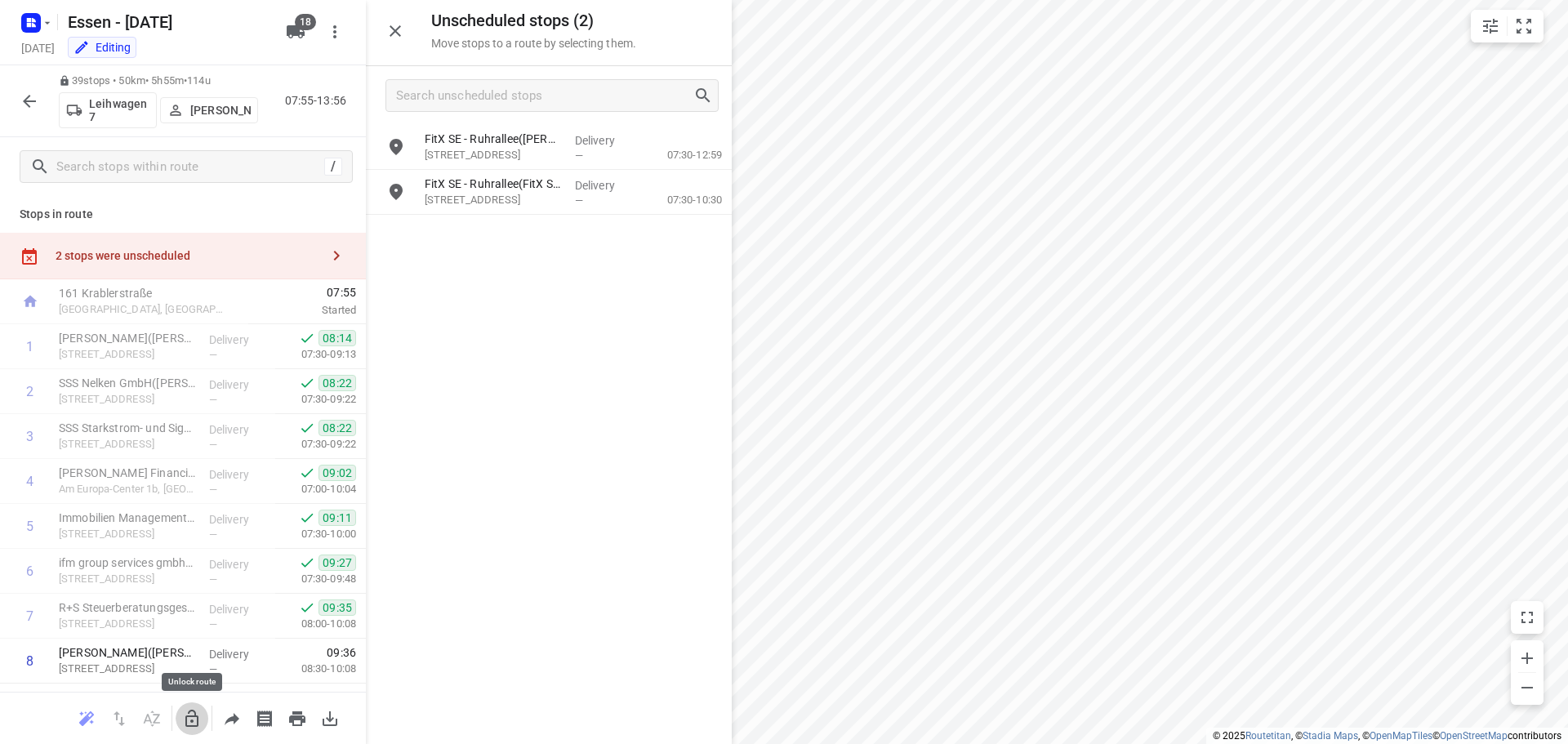
click at [195, 719] on icon "button" at bounding box center [192, 719] width 20 height 20
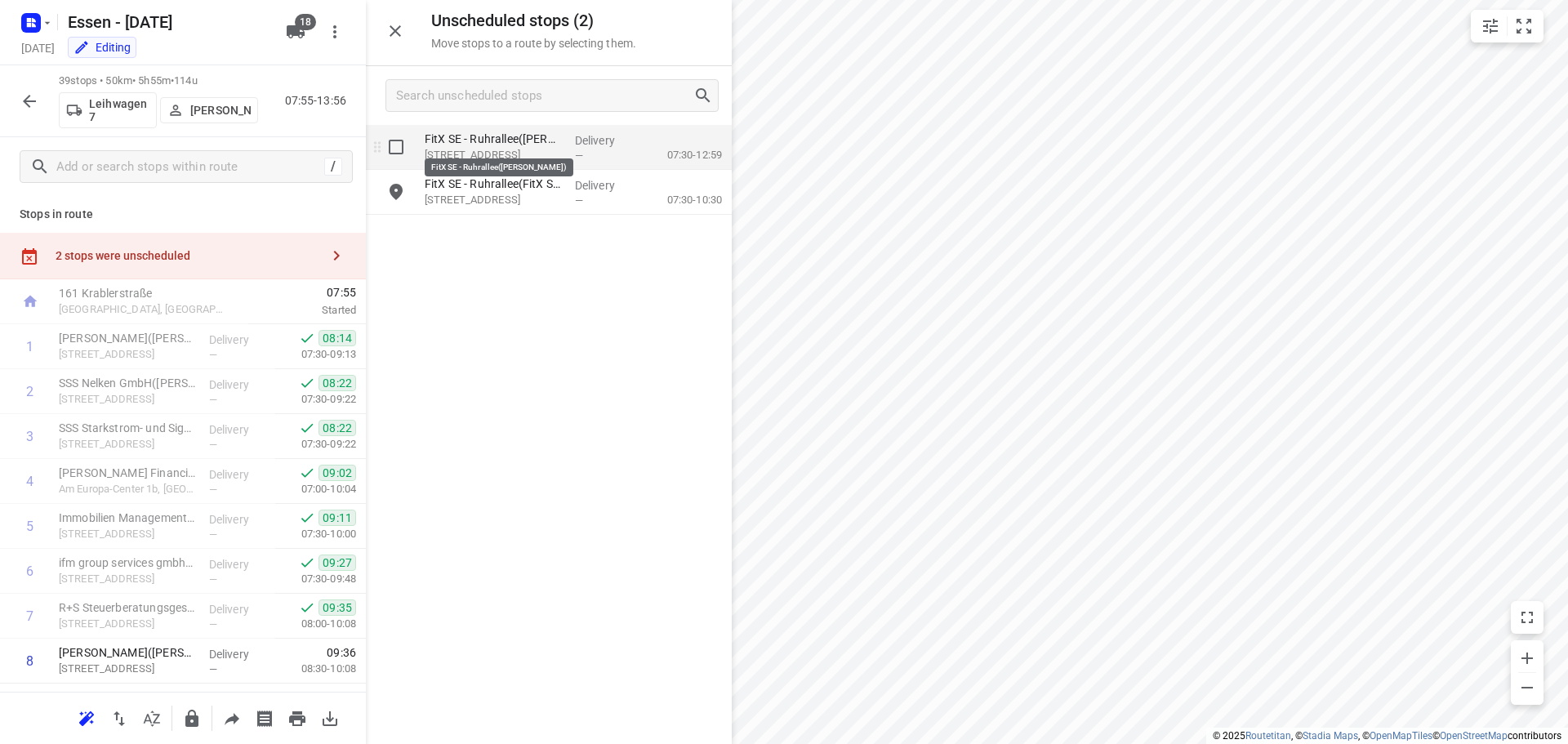
click at [493, 146] on p "FitX SE - Ruhrallee(Nina Reimann)" at bounding box center [493, 139] width 137 height 17
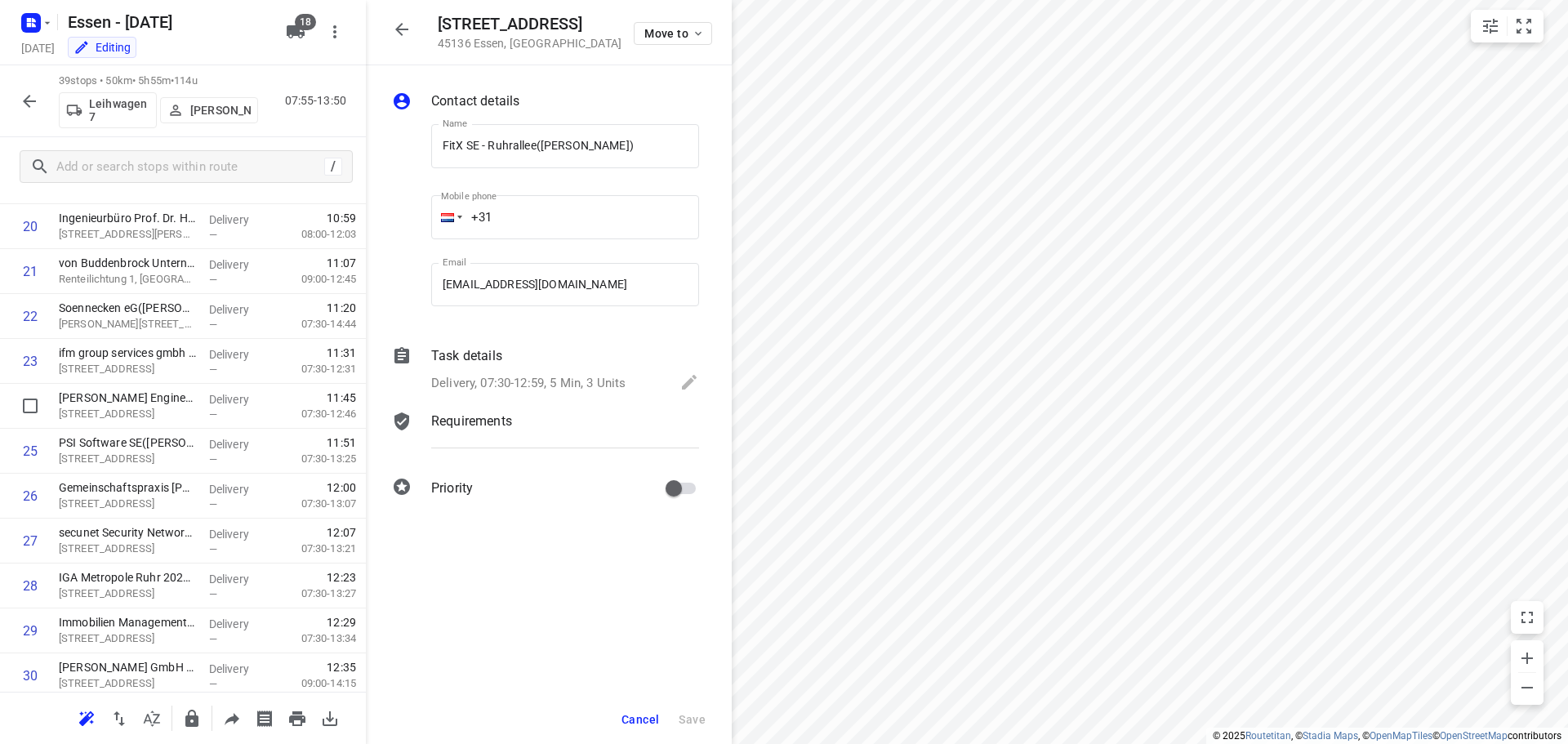
scroll to position [980, 0]
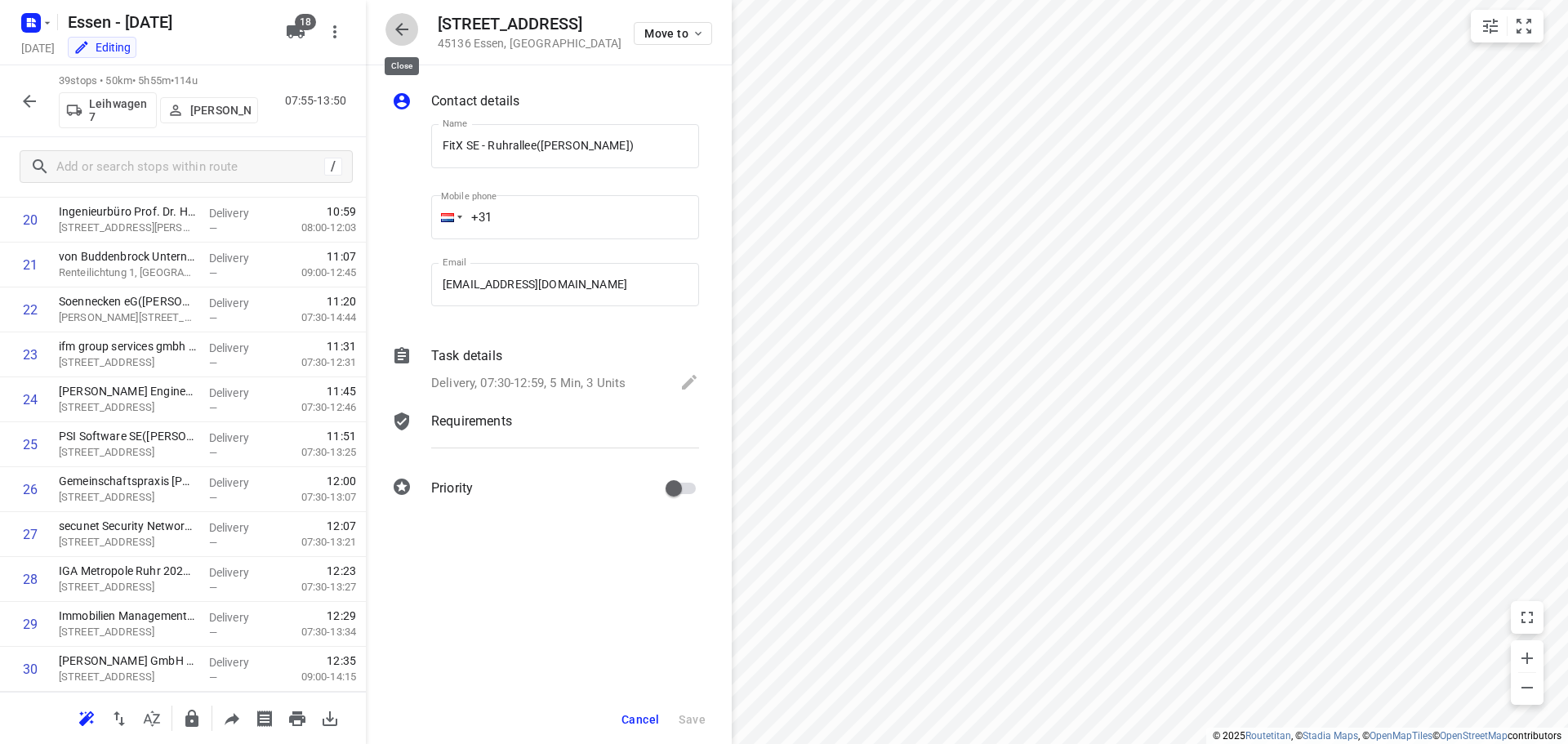
click at [405, 32] on icon "button" at bounding box center [401, 30] width 20 height 20
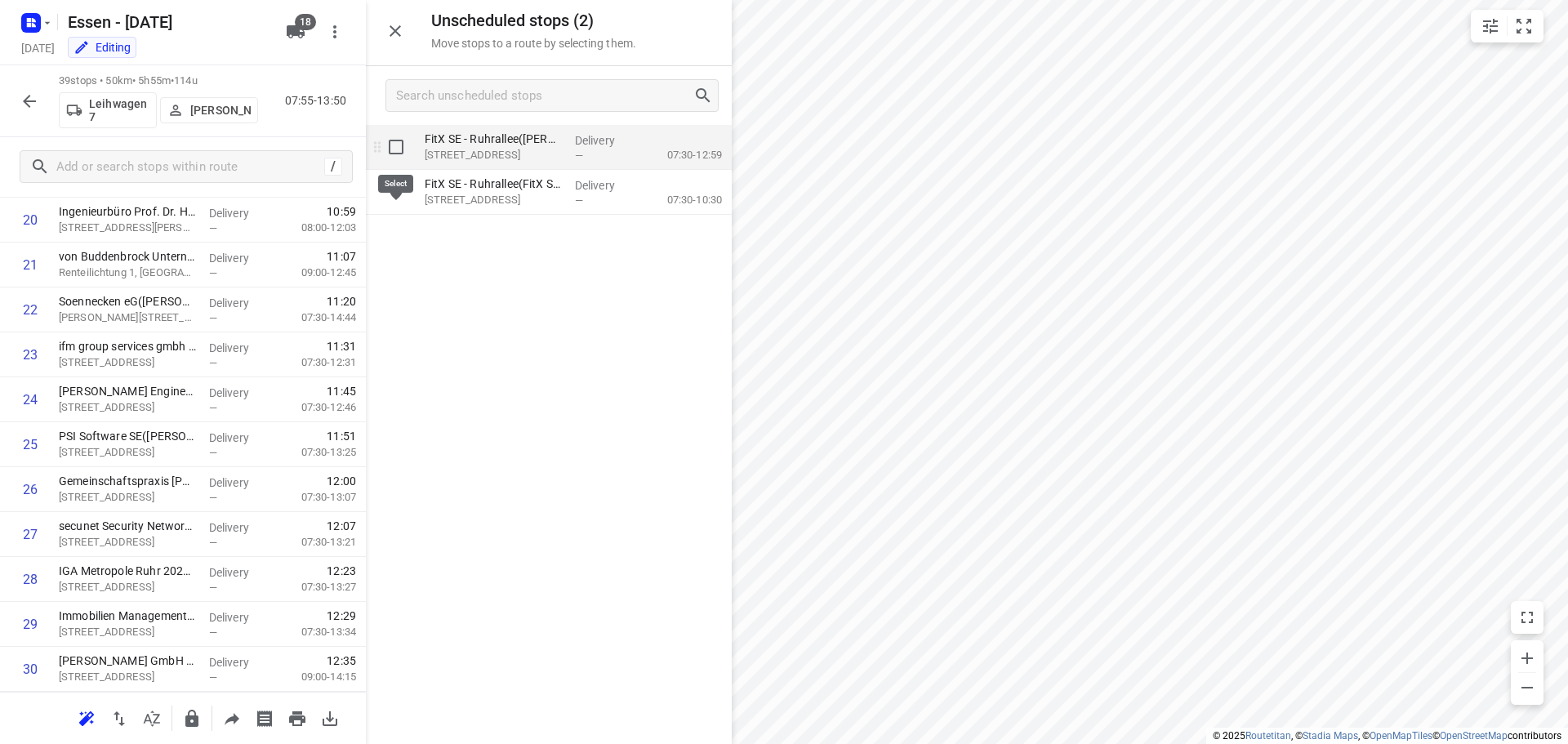
click at [401, 147] on input "grid" at bounding box center [395, 147] width 32 height 32
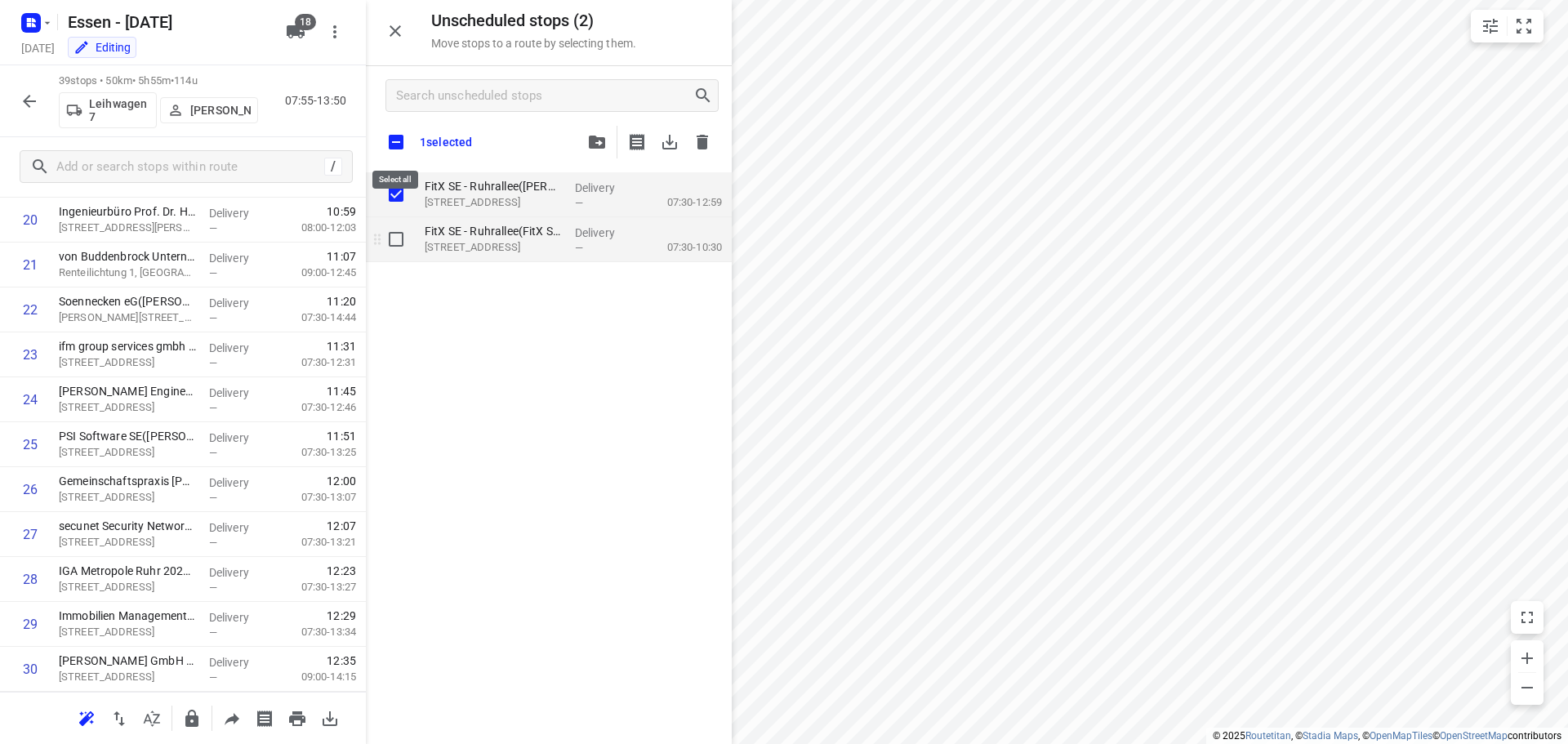
checkbox input "true"
click at [393, 243] on input "grid" at bounding box center [395, 239] width 32 height 32
checkbox input "true"
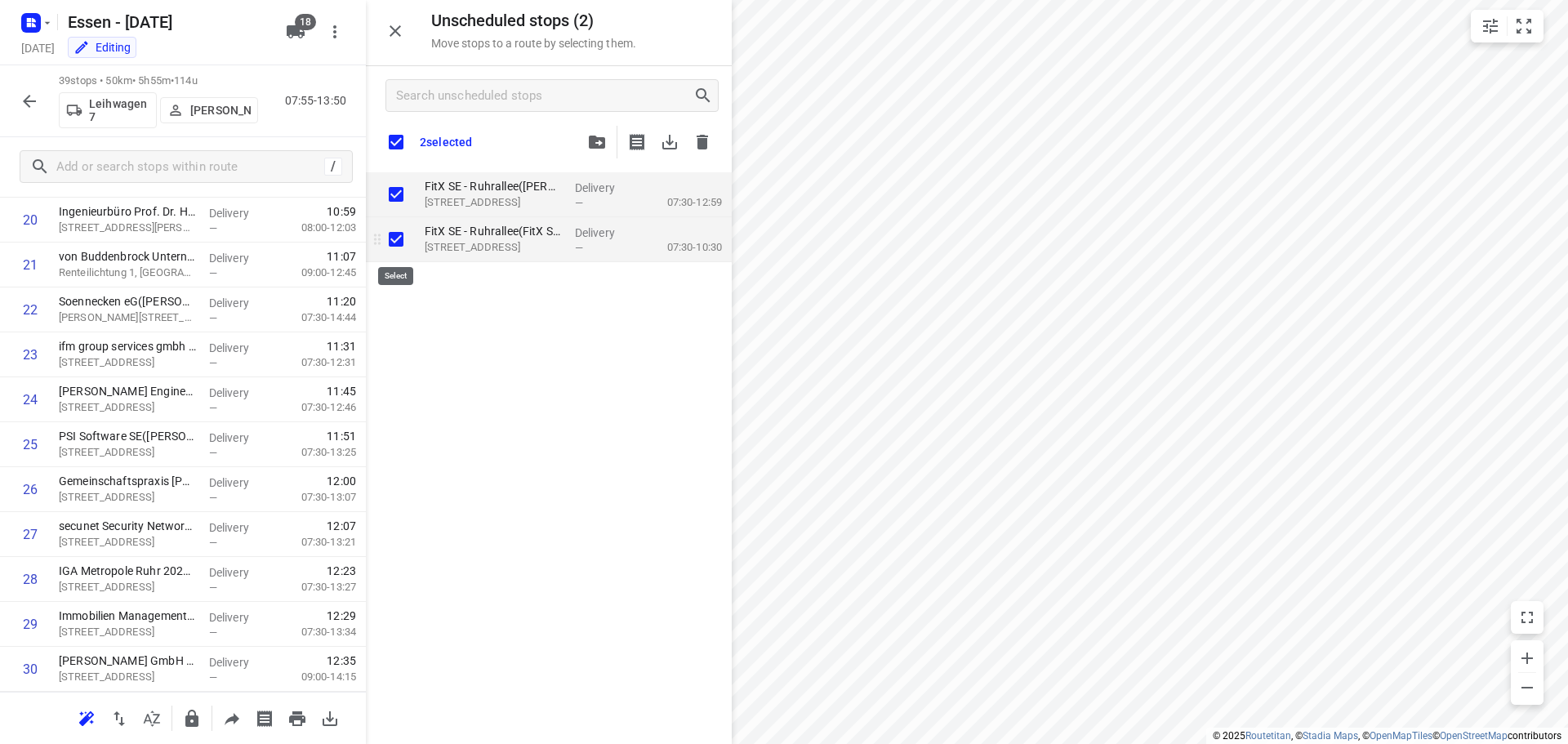
checkbox input "true"
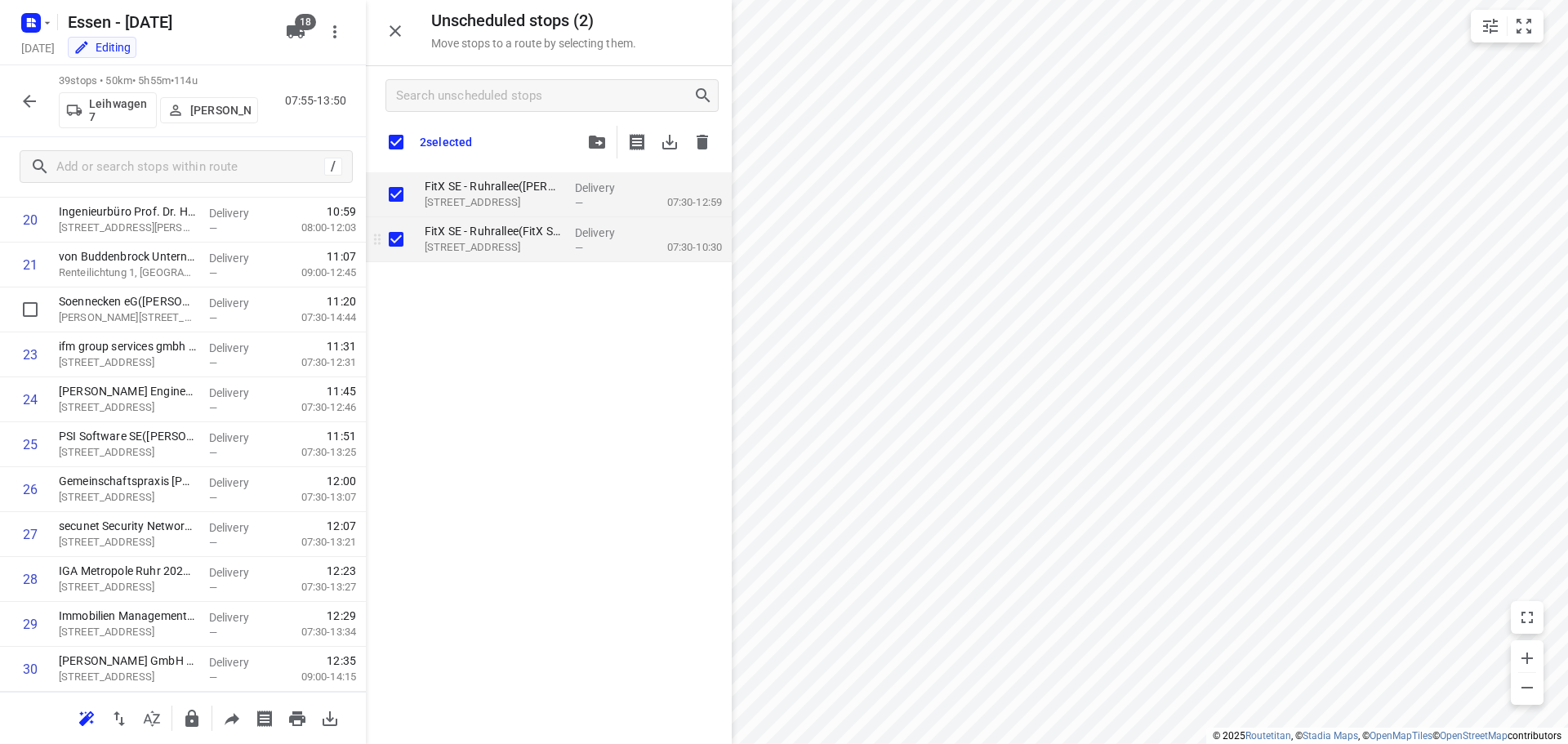
checkbox input "true"
drag, startPoint x: 392, startPoint y: 239, endPoint x: 455, endPoint y: 233, distance: 63.3
click at [455, 233] on div "FitX SE - Ruhrallee(FitX SE) Ruhrallee 165, Essen Delivery — 07:30-10:30" at bounding box center [549, 240] width 366 height 45
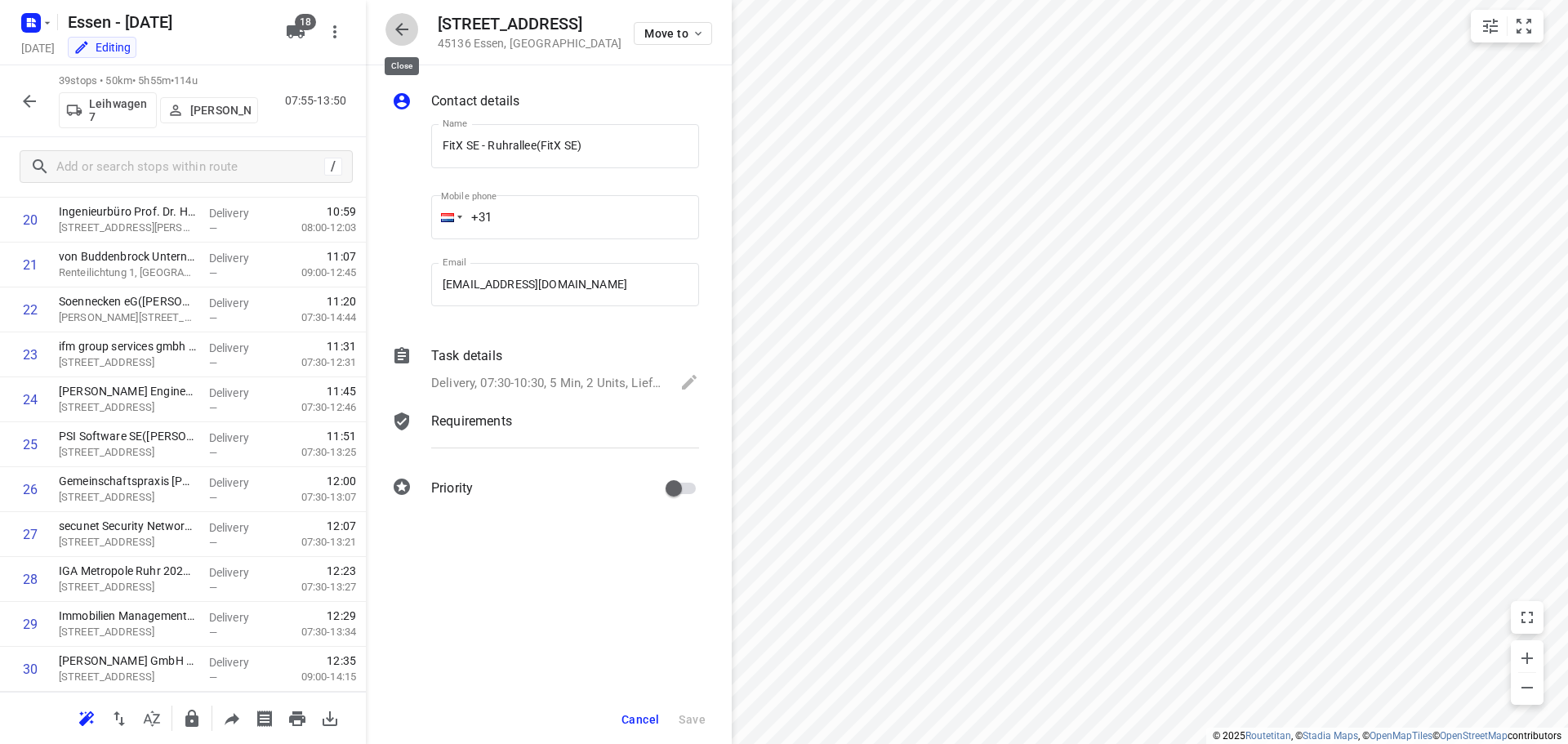
click at [406, 34] on icon "button" at bounding box center [401, 30] width 20 height 20
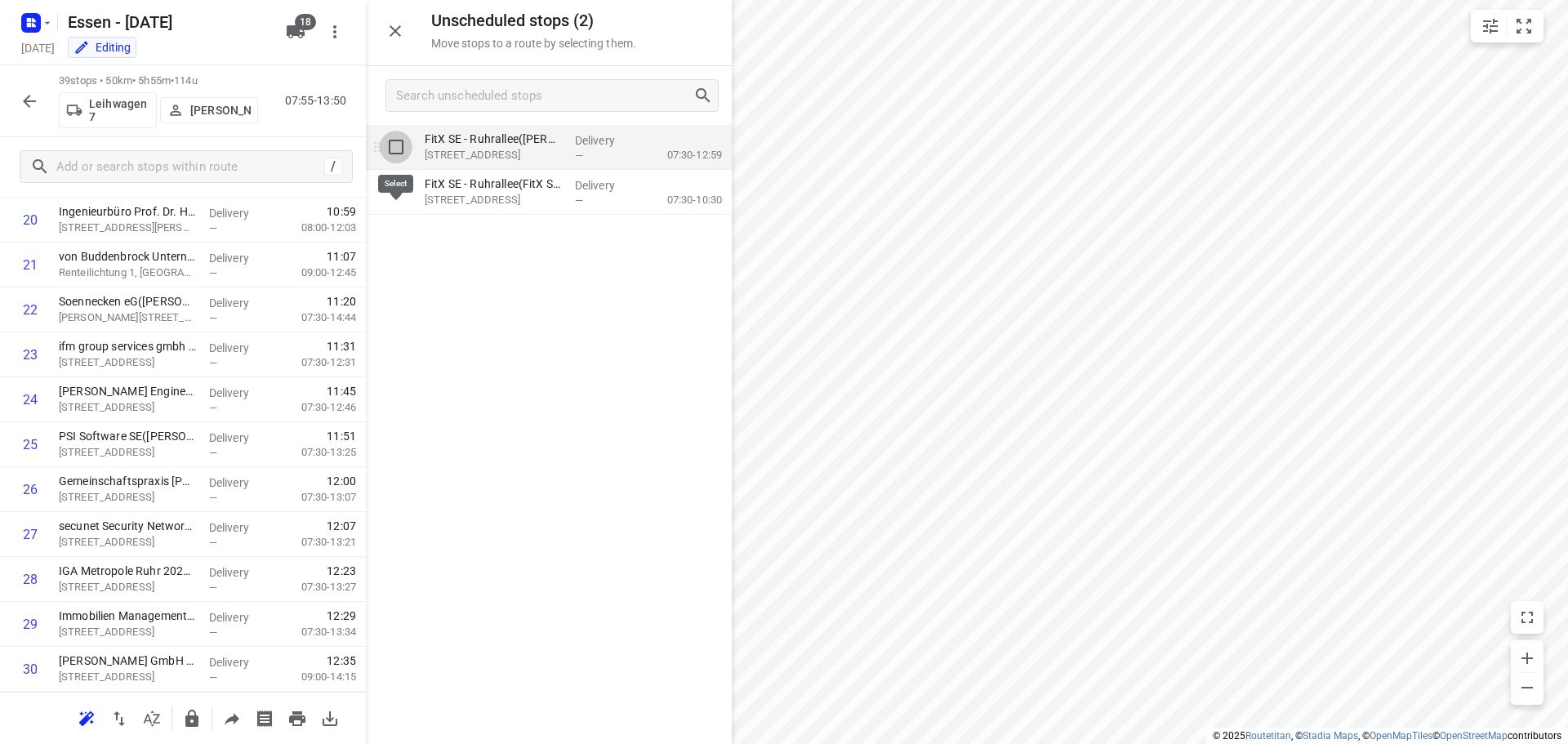
click at [397, 146] on input "grid" at bounding box center [395, 147] width 32 height 32
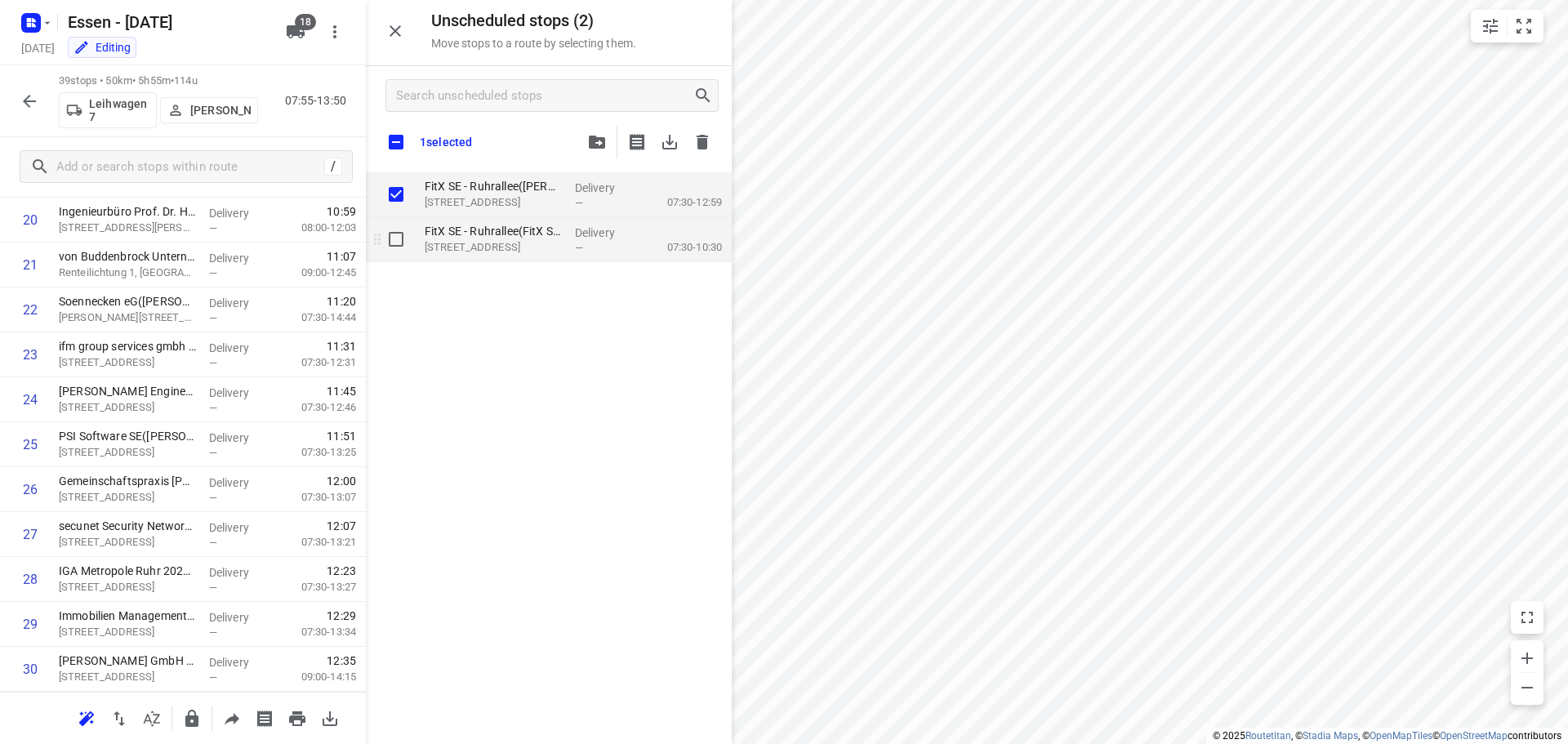
checkbox input "true"
click at [397, 241] on input "grid" at bounding box center [395, 239] width 32 height 32
checkbox input "true"
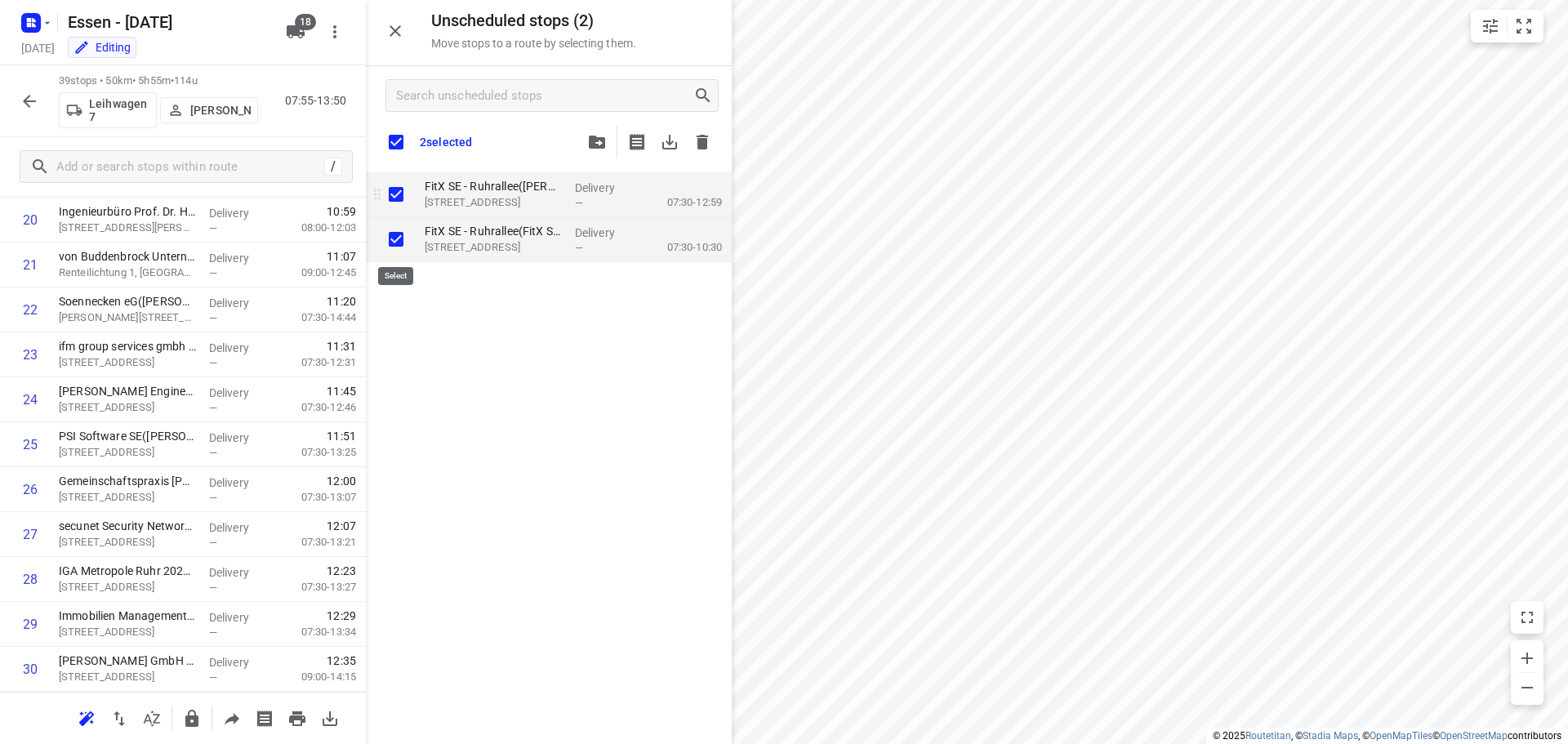
checkbox input "true"
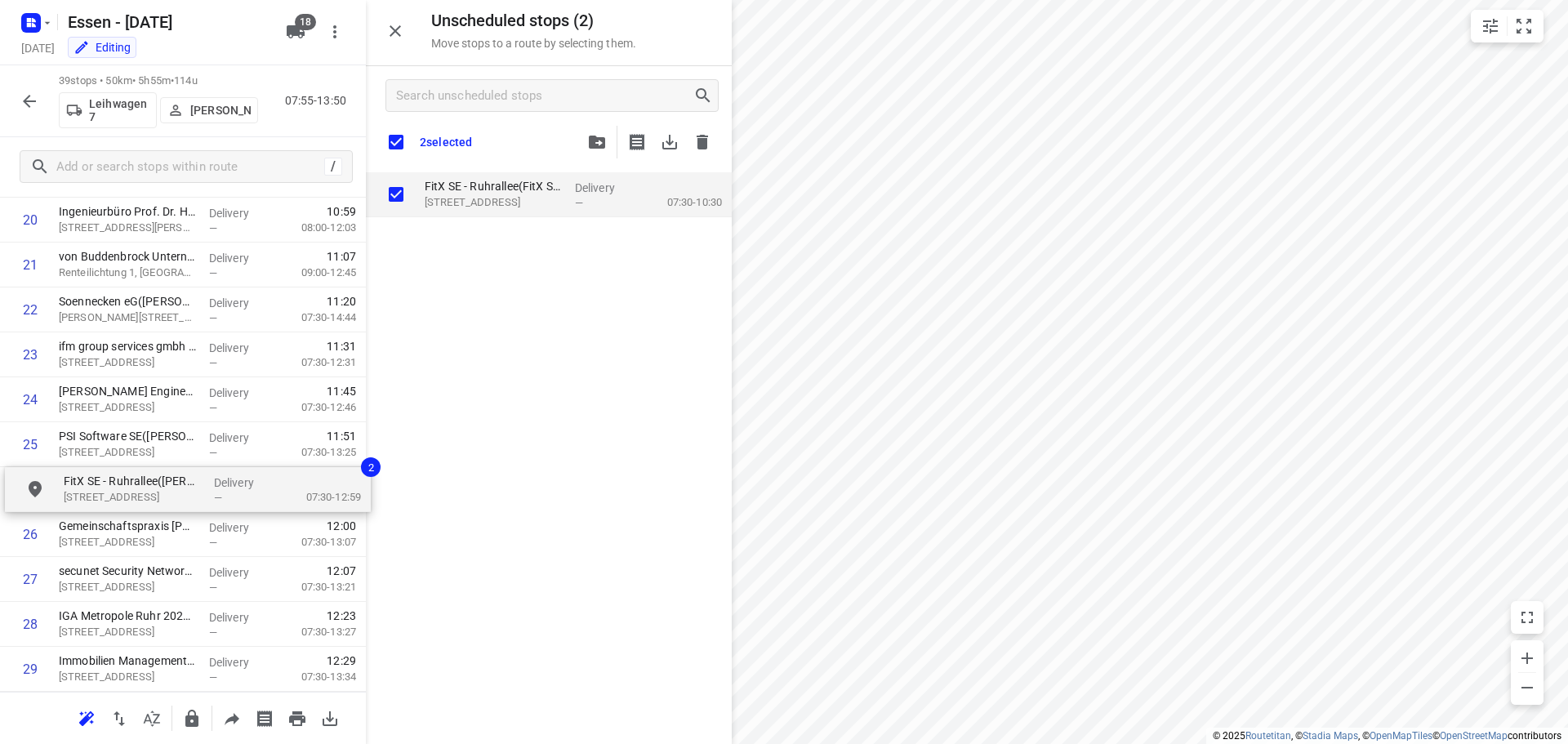
drag, startPoint x: 500, startPoint y: 198, endPoint x: 134, endPoint y: 497, distance: 472.6
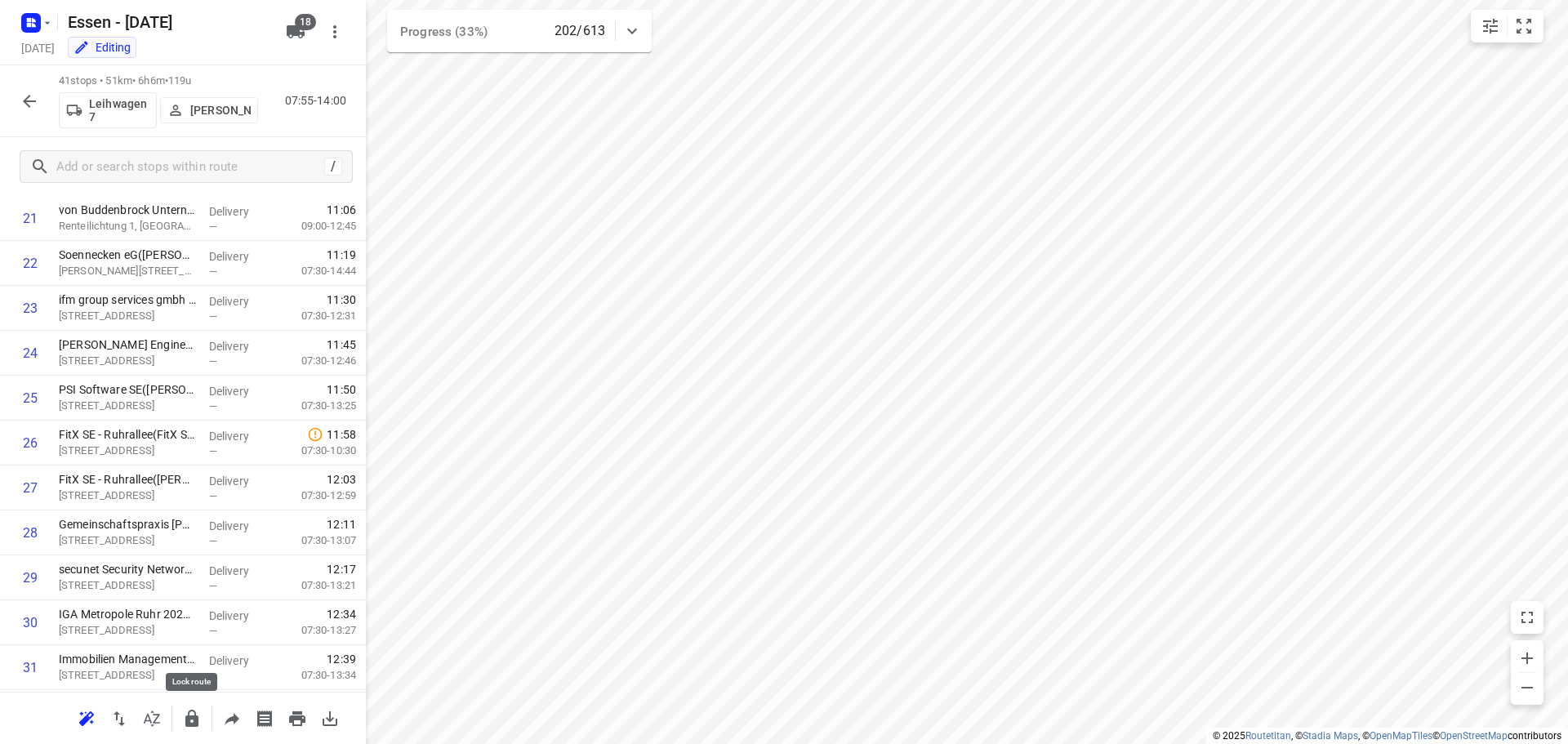
click at [186, 718] on icon "button" at bounding box center [191, 717] width 13 height 17
click at [30, 103] on icon "button" at bounding box center [30, 101] width 20 height 20
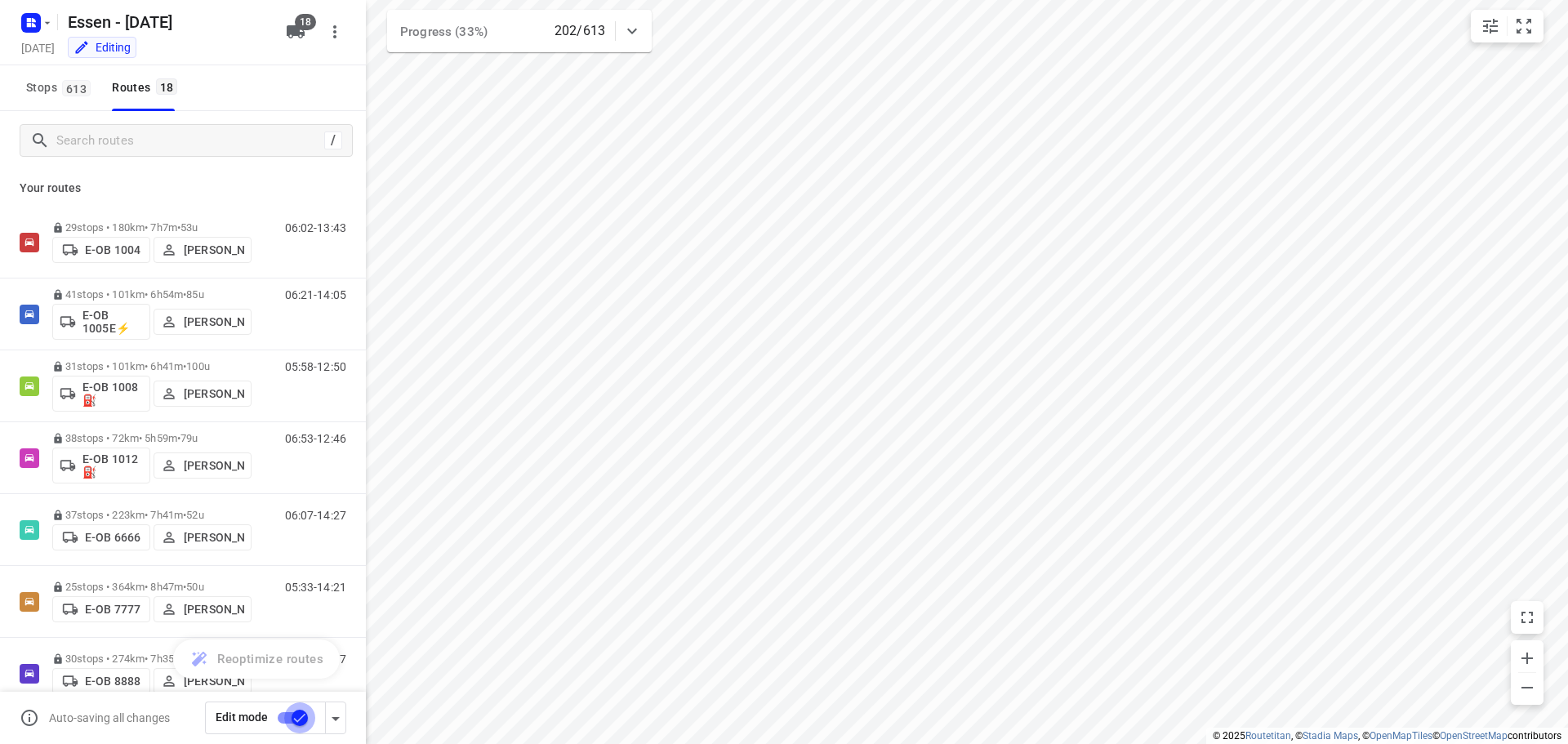
click at [296, 714] on input "checkbox" at bounding box center [299, 718] width 93 height 31
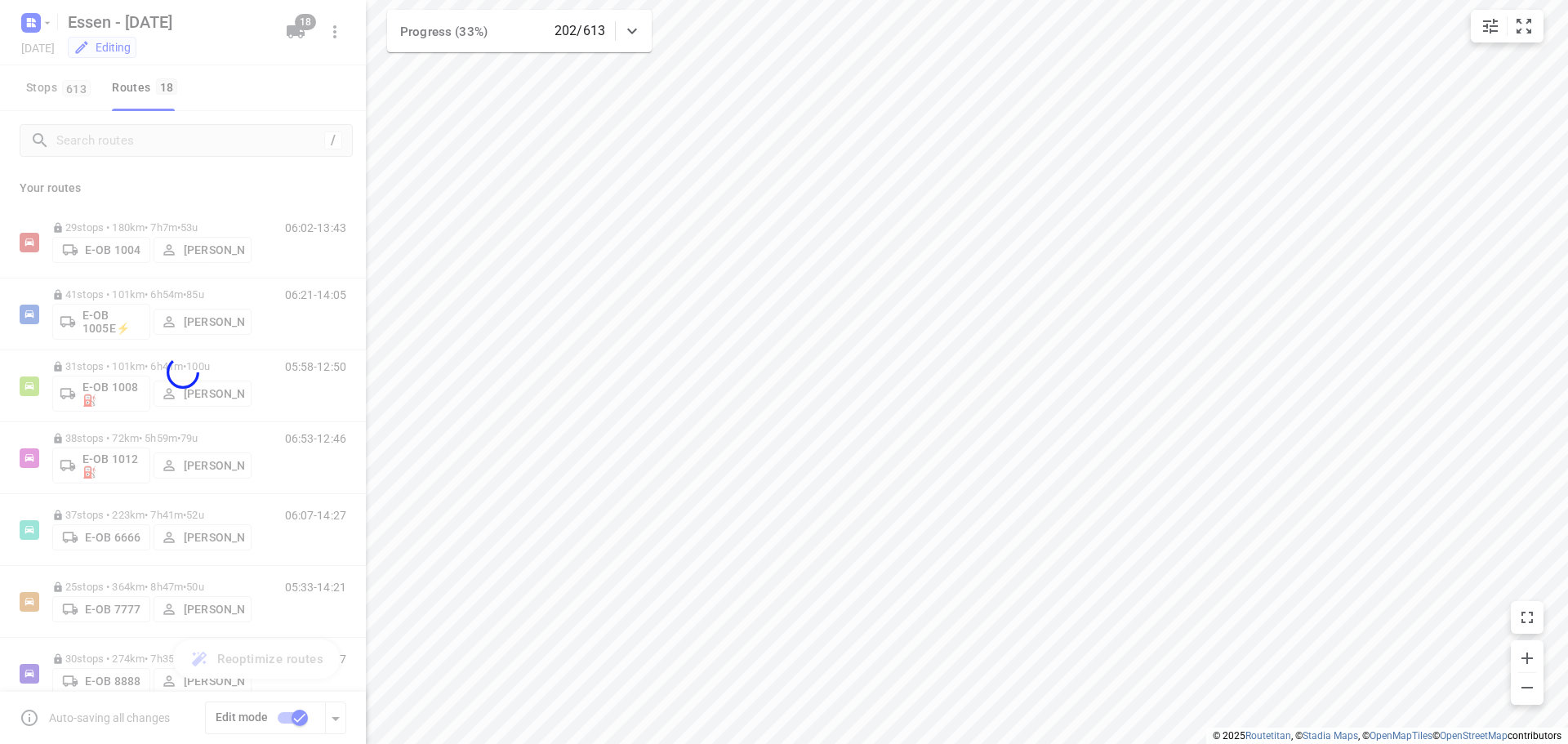
checkbox input "false"
